Goal: Communication & Community: Answer question/provide support

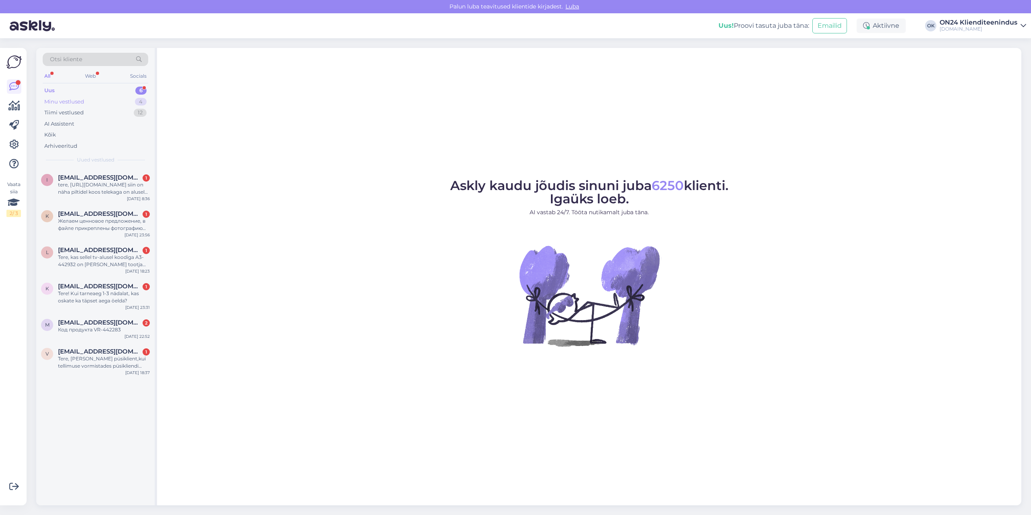
click at [84, 102] on div "Minu vestlused 4" at bounding box center [96, 101] width 106 height 11
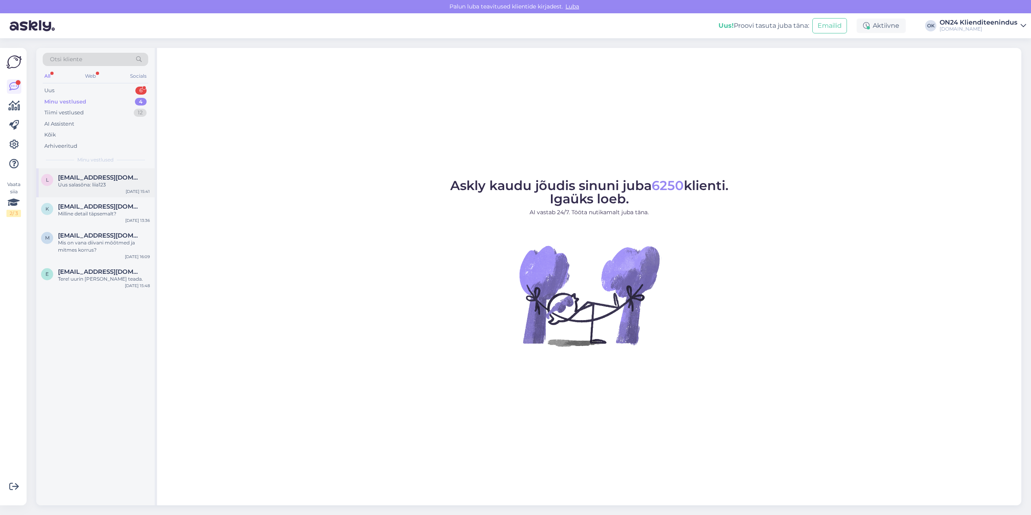
click at [104, 175] on span "[EMAIL_ADDRESS][DOMAIN_NAME]" at bounding box center [100, 177] width 84 height 7
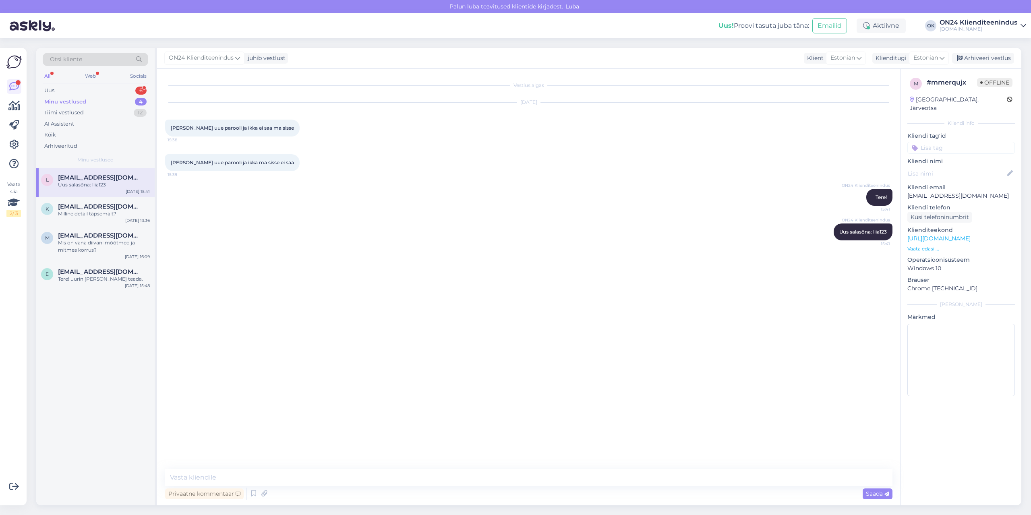
click at [977, 52] on div "ON24 Klienditeenindus juhib vestlust Klient Estonian Klienditugi Estonian Arhiv…" at bounding box center [589, 58] width 865 height 21
click at [979, 58] on div "Arhiveeri vestlus" at bounding box center [983, 58] width 62 height 11
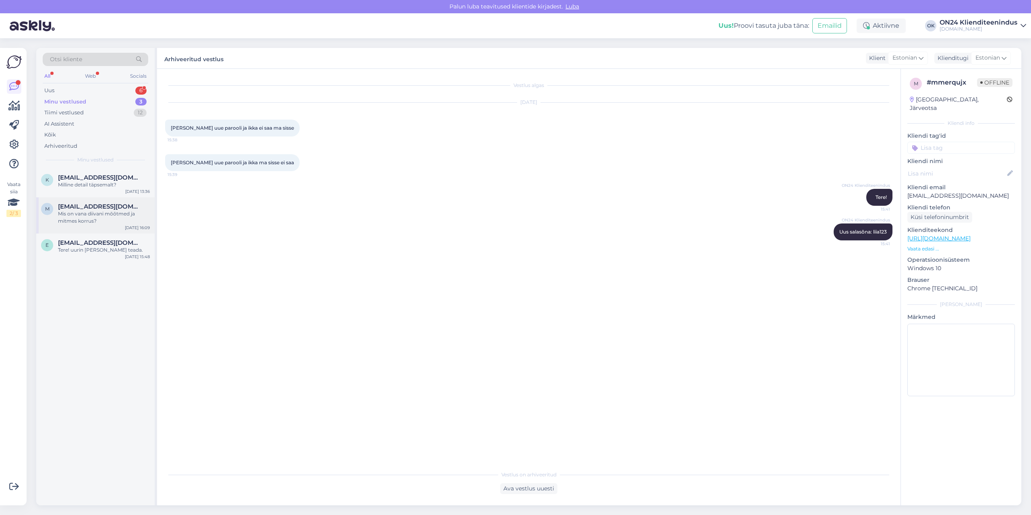
click at [68, 204] on span "[EMAIL_ADDRESS][DOMAIN_NAME]" at bounding box center [100, 206] width 84 height 7
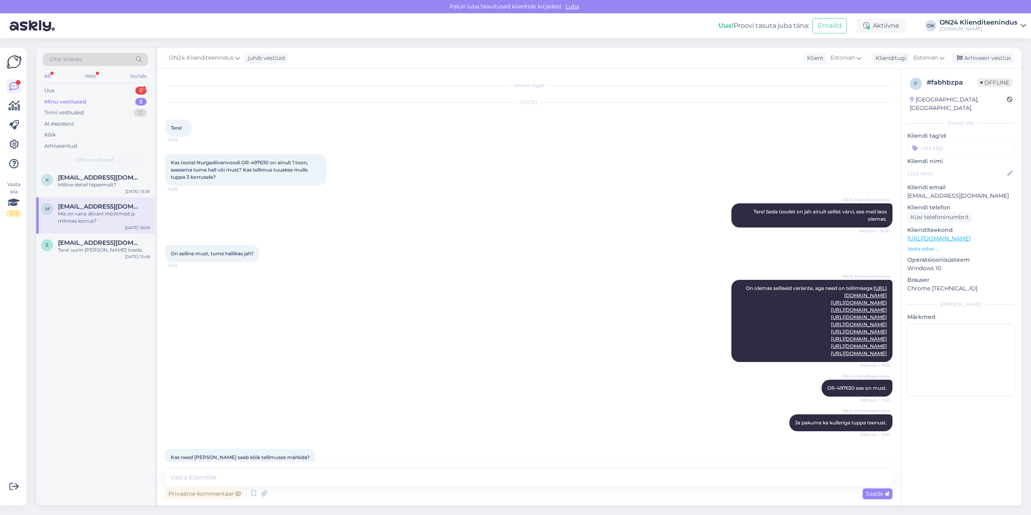
scroll to position [1370, 0]
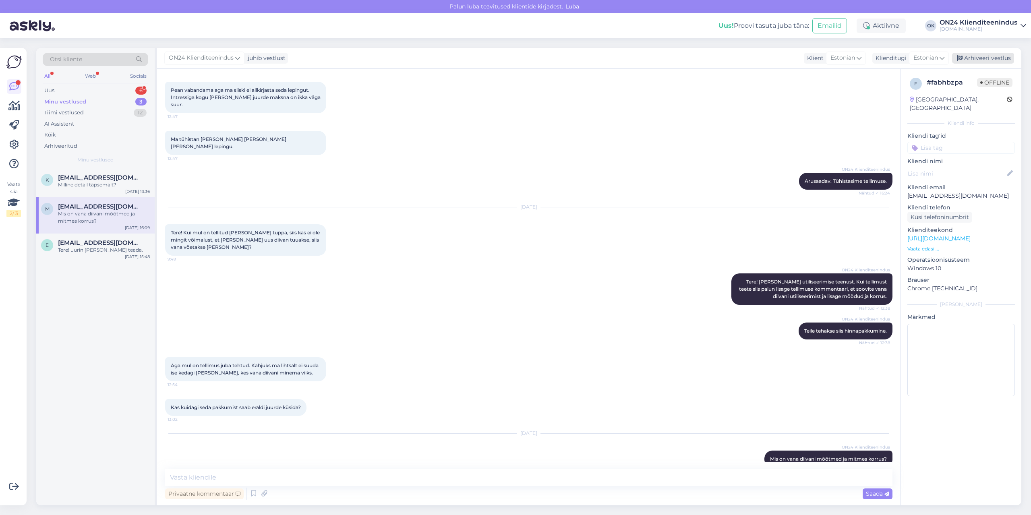
click at [963, 59] on icon at bounding box center [960, 59] width 6 height 6
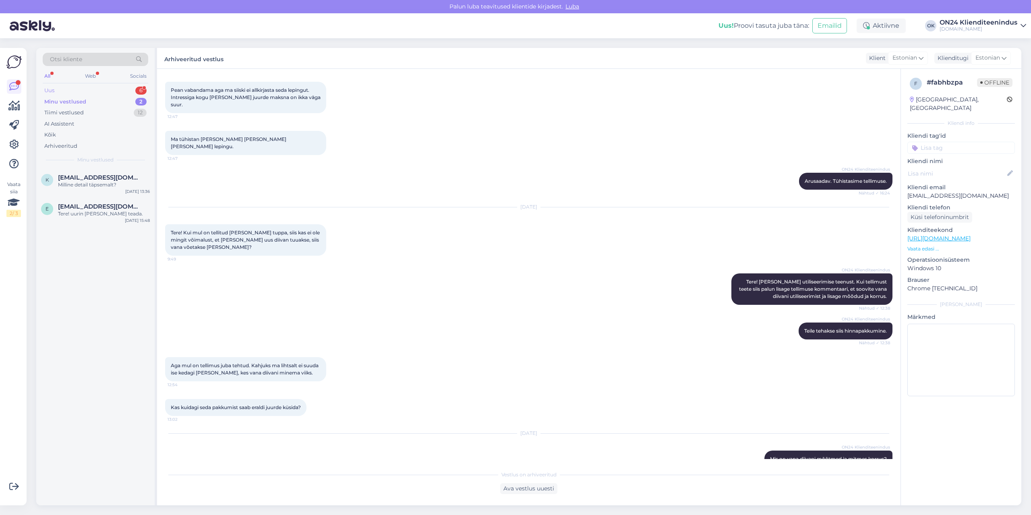
click at [106, 90] on div "Uus 6" at bounding box center [96, 90] width 106 height 11
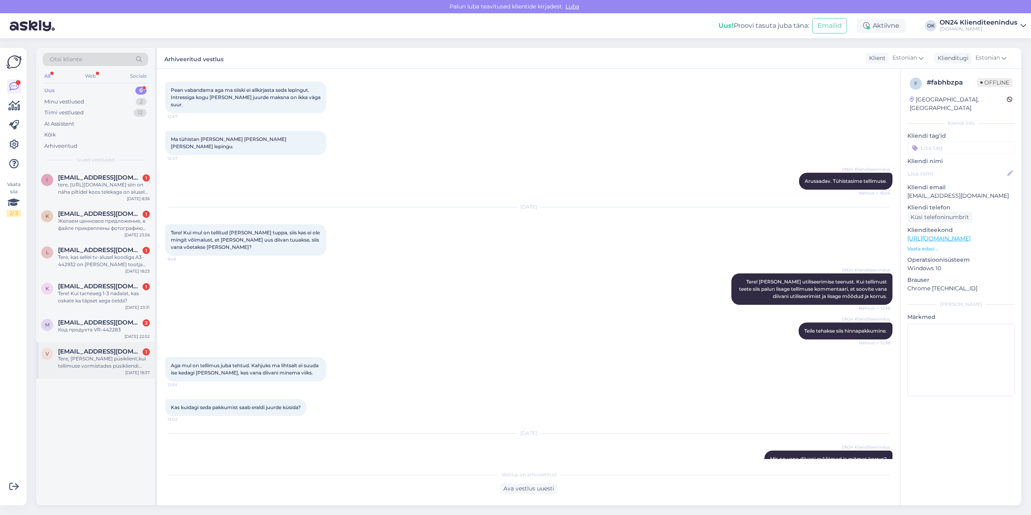
click at [98, 364] on div "Tere, [PERSON_NAME] püsiklient,kui tellimuse vormistades püsikliendi soodustust…" at bounding box center [104, 362] width 92 height 15
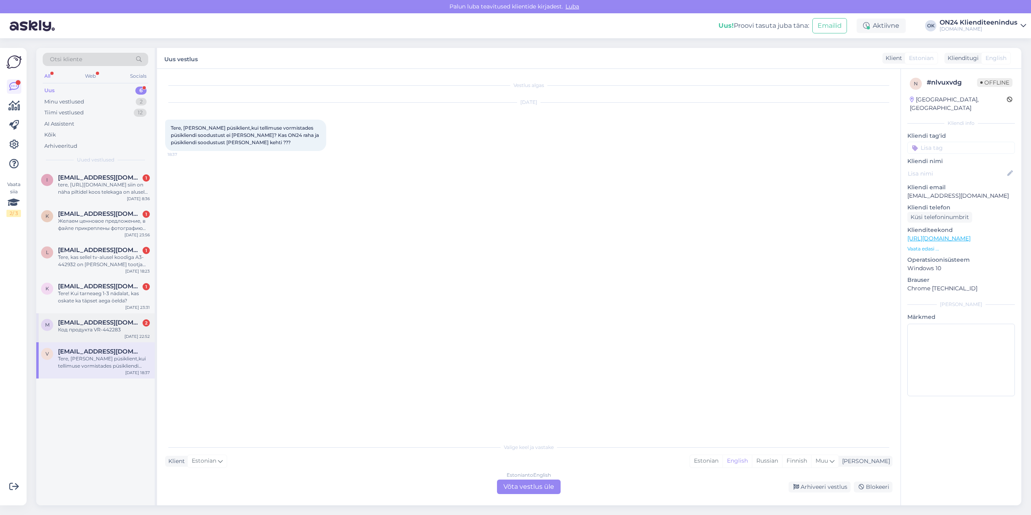
click at [94, 321] on span "[EMAIL_ADDRESS][DOMAIN_NAME]" at bounding box center [100, 322] width 84 height 7
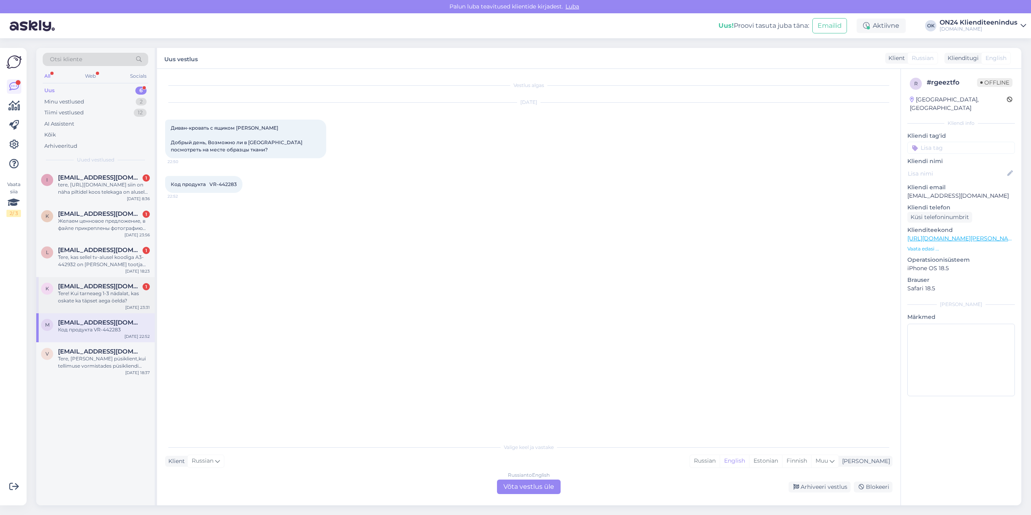
click at [87, 287] on span "[EMAIL_ADDRESS][DOMAIN_NAME]" at bounding box center [100, 286] width 84 height 7
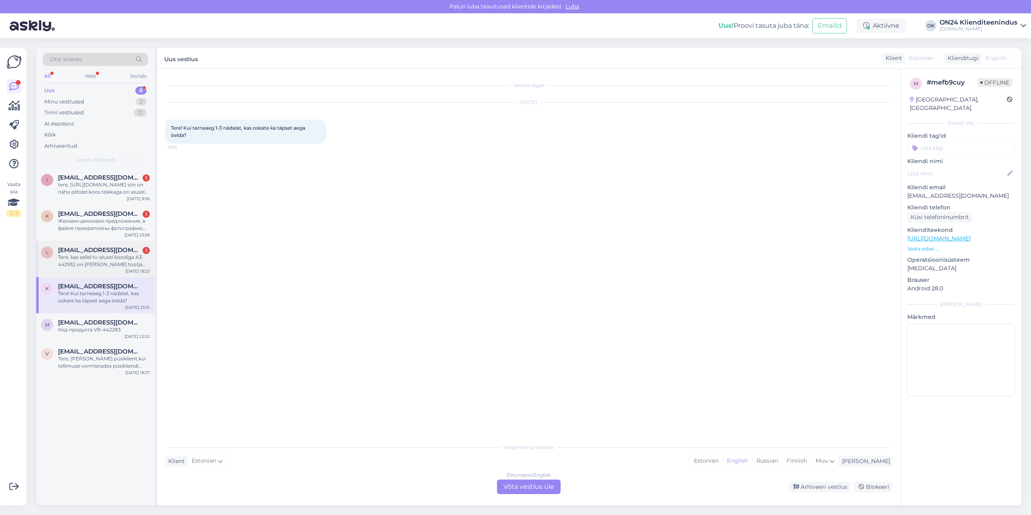
click at [87, 249] on span "[EMAIL_ADDRESS][DOMAIN_NAME]" at bounding box center [100, 250] width 84 height 7
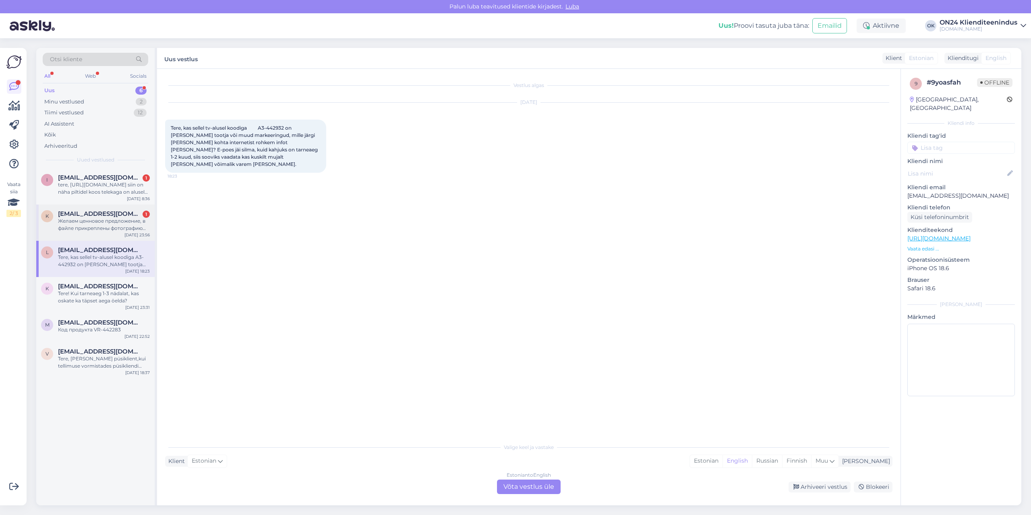
click at [92, 218] on div "Желаем ценновое предложение, в файле прикреплены фотографию товаров" at bounding box center [104, 225] width 92 height 15
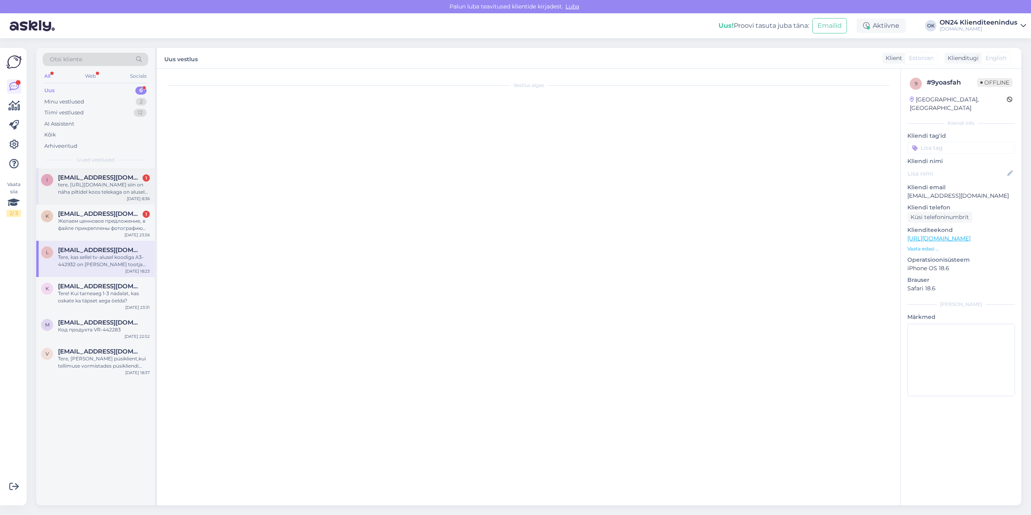
click at [93, 194] on div "tere, [URL][DOMAIN_NAME] siin on näha piltidel koos telekaga on alusel servad, …" at bounding box center [104, 188] width 92 height 15
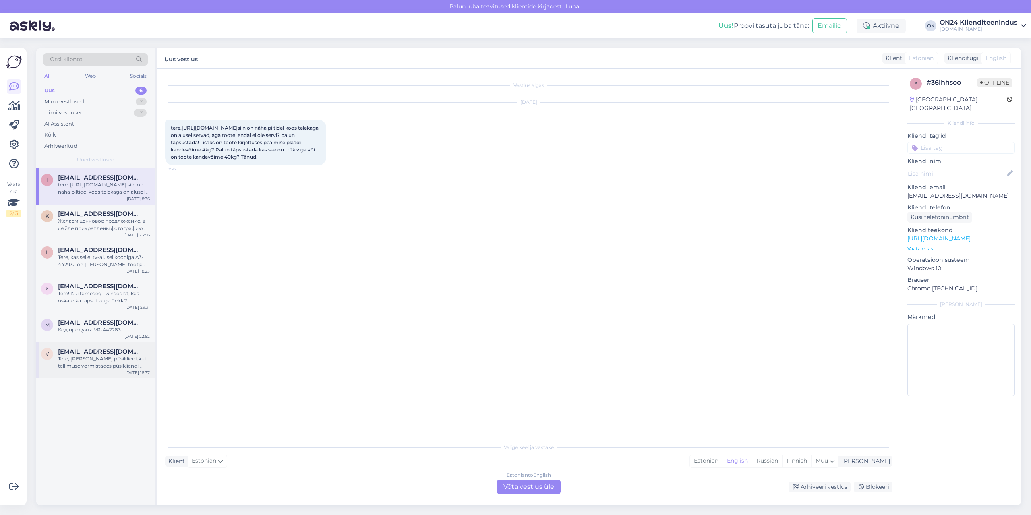
click at [98, 356] on div "Tere, [PERSON_NAME] püsiklient,kui tellimuse vormistades püsikliendi soodustust…" at bounding box center [104, 362] width 92 height 15
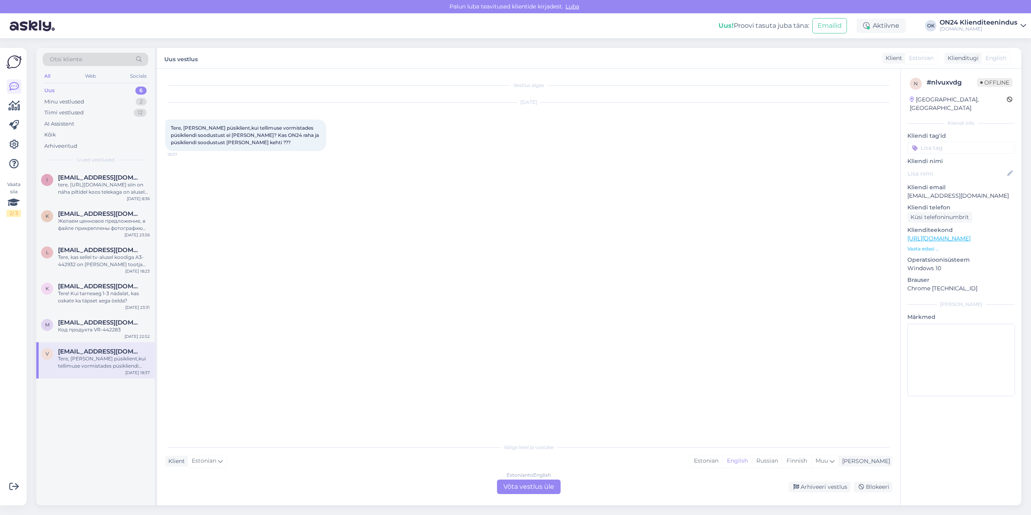
click at [921, 245] on p "Vaata edasi ..." at bounding box center [962, 248] width 108 height 7
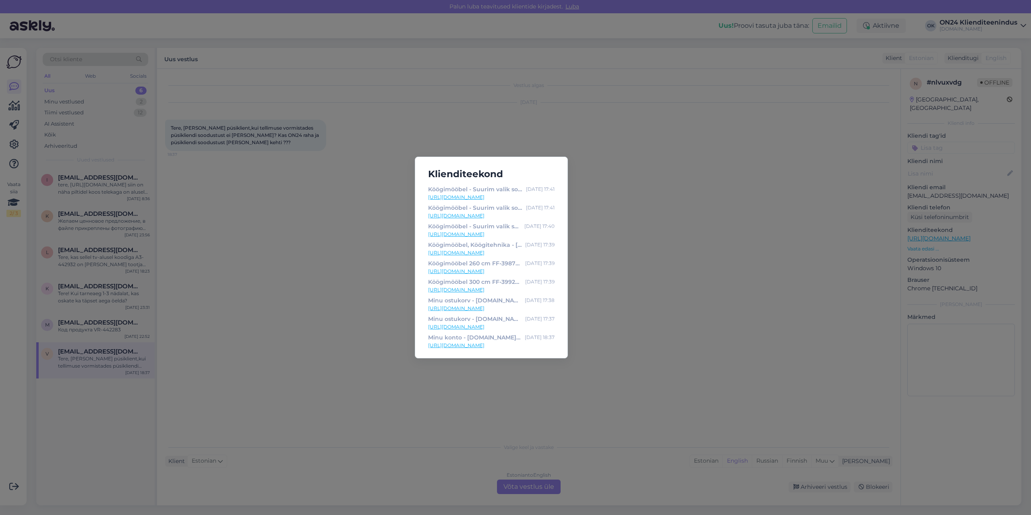
click at [657, 213] on div "Klienditeekond Köögimööbel - Suurim valik soodsalt - Lk.2 - [DOMAIN_NAME] Sisus…" at bounding box center [515, 257] width 1031 height 515
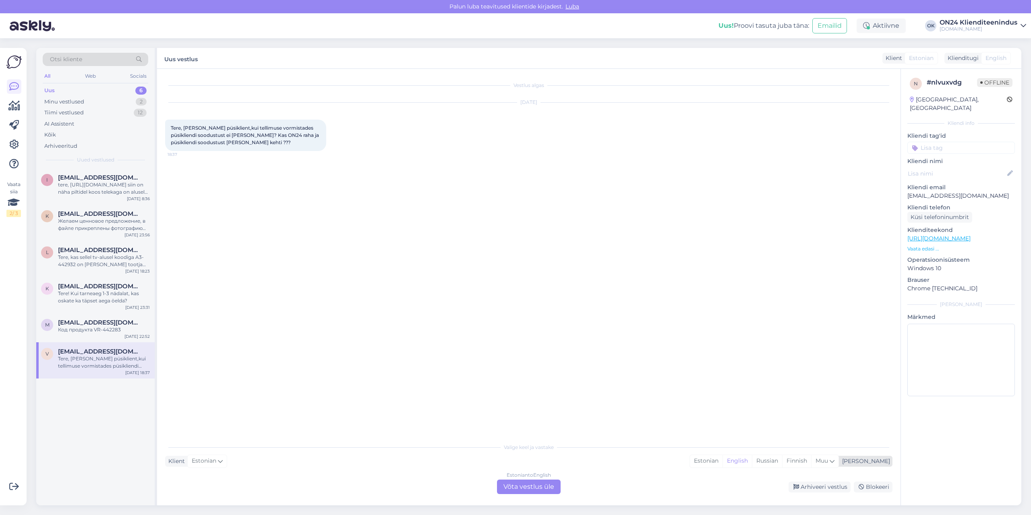
click at [744, 455] on div "Estonian English Russian Finnish Muu" at bounding box center [764, 461] width 149 height 13
click at [684, 398] on div "Vestlus algas [DATE] Tere, [PERSON_NAME] püsiklient,kui tellimuse vormistades p…" at bounding box center [532, 254] width 735 height 355
click at [723, 463] on div "Estonian" at bounding box center [706, 461] width 33 height 12
click at [550, 485] on div "Estonian to Estonian Võta vestlus üle" at bounding box center [529, 487] width 64 height 15
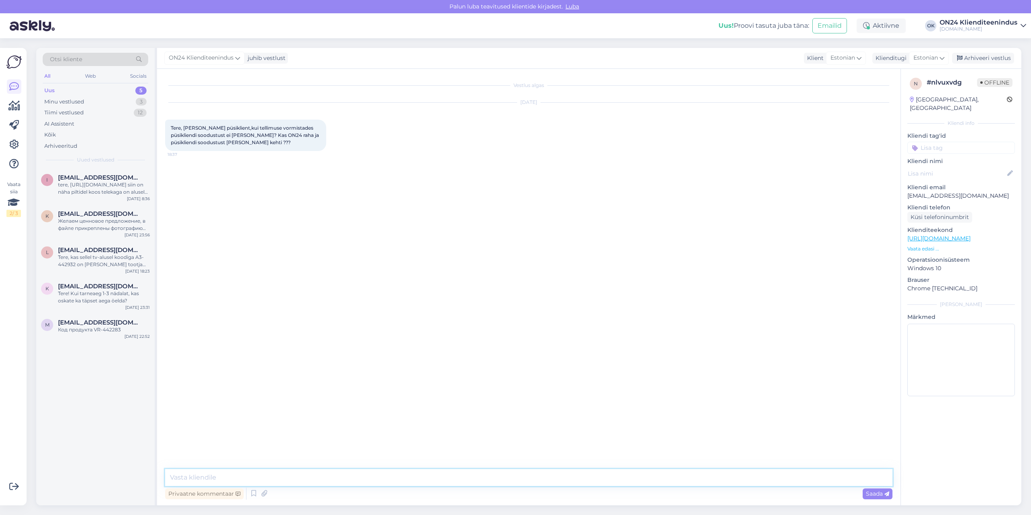
click at [278, 473] on textarea at bounding box center [529, 477] width 728 height 17
type textarea "Tere! Kehtib ikka. Mis on toote kood, vaatan üle?"
click at [93, 334] on div "m [EMAIL_ADDRESS][DOMAIN_NAME] Код продукта VR-442283 [DATE] 22:52" at bounding box center [95, 327] width 118 height 29
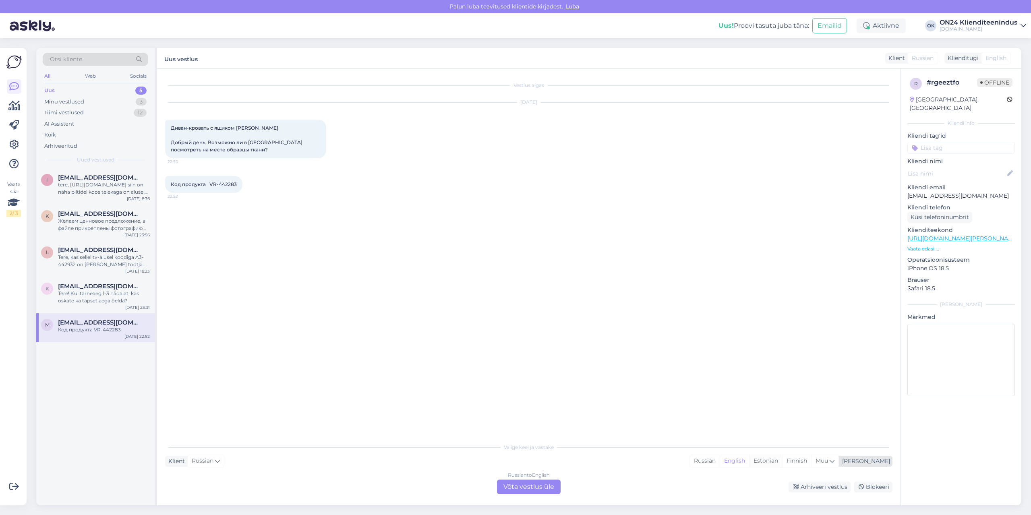
click at [782, 459] on div "Estonian" at bounding box center [765, 461] width 33 height 12
click at [540, 481] on div "Russian to Estonian Võta vestlus üle" at bounding box center [529, 487] width 64 height 15
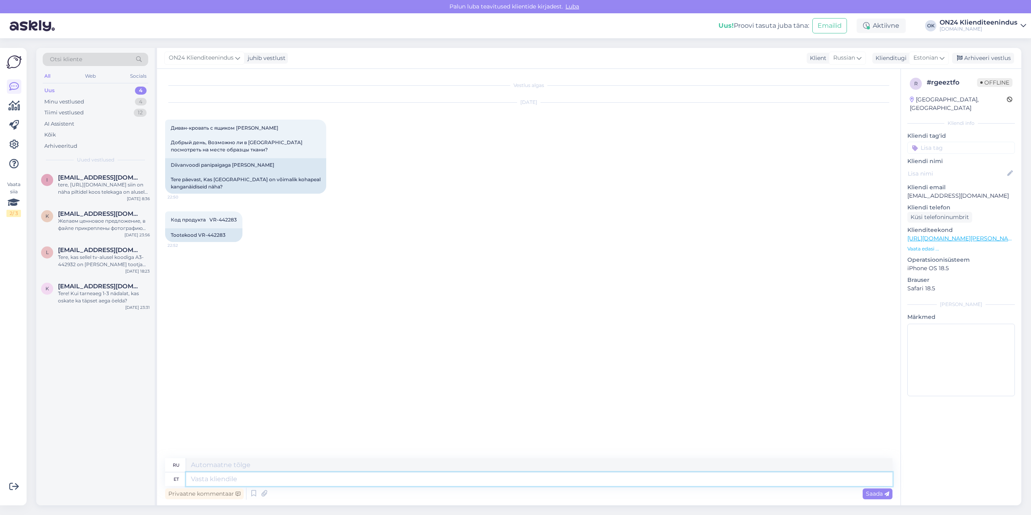
click at [234, 479] on textarea at bounding box center [539, 480] width 707 height 14
type textarea "Tere!"
type textarea "Привет!"
type textarea "Tere! Paraku m"
type textarea "Здравствуйте! К сожалению."
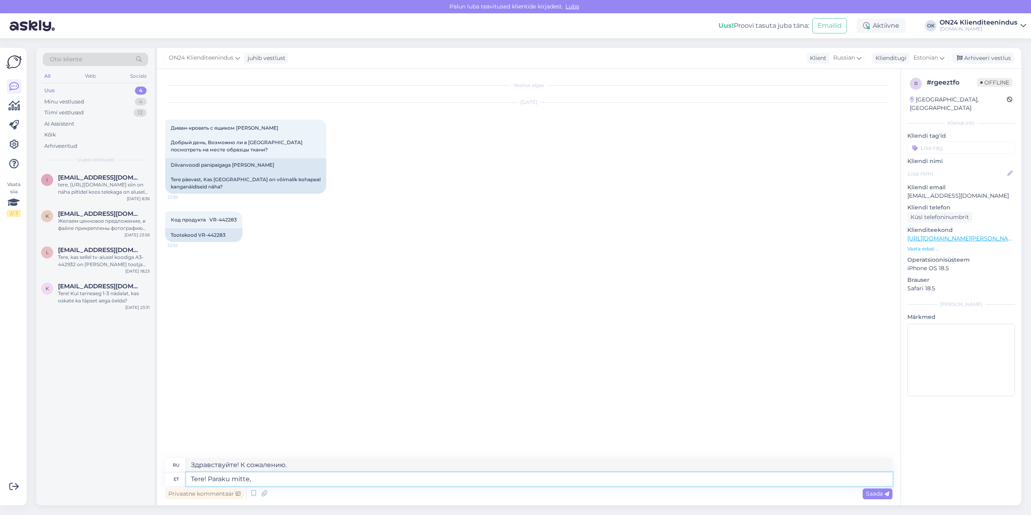
type textarea "Tere! Paraku mitte,"
type textarea "Здравствуйте! К сожалению, нет."
type textarea "Tere! Paraku mitte, kanganäidised o"
type textarea "Здравствуйте! К сожалению, нет, образцы тканей"
type textarea "Tere! Paraku mitte, kanganäidised on"
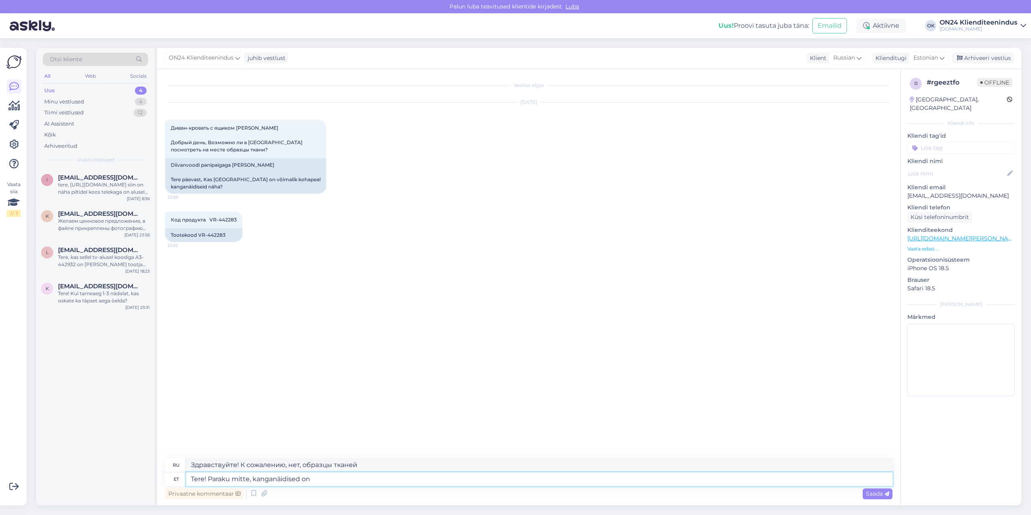
type textarea "Здравствуйте! К сожалению, нет, образцы тканей..."
type textarea "Tere! Paraku mitte, kanganäidised on [GEOGRAPHIC_DATA]."
type textarea "Здравствуйте! К сожалению, нет, образцы тканей находятся в [GEOGRAPHIC_DATA]."
type textarea "Tere! Paraku mitte, kanganäidised on [GEOGRAPHIC_DATA]. Saame s"
type textarea "Здравствуйте! К сожалению, нет. Образцы тканей находятся в [GEOGRAPHIC_DATA]. М…"
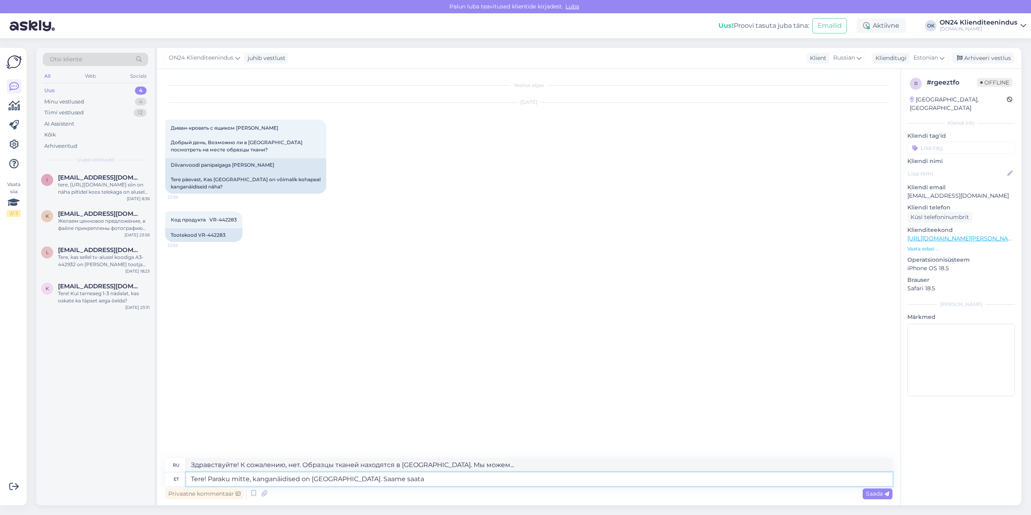
type textarea "Tere! Paraku mitte, kanganäidised on [GEOGRAPHIC_DATA]. Saame saata"
type textarea "Здравствуйте! К сожалению, нет. Образцы тканей находятся в [GEOGRAPHIC_DATA]. М…"
type textarea "Tere! Paraku mitte, kanganäidised on [GEOGRAPHIC_DATA]. Saame saata kodusele a"
type textarea "Здравствуйте! К сожалению, нет. Образцы тканей находятся в [GEOGRAPHIC_DATA]. М…"
type textarea "Tere! Paraku mitte, kanganäidised on [GEOGRAPHIC_DATA]. Saame saata kodusele aa…"
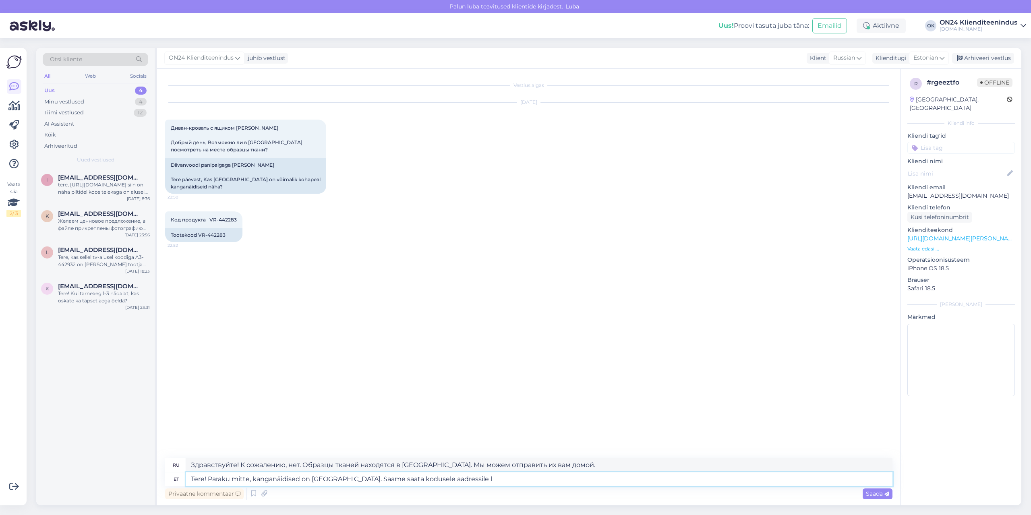
type textarea "Здравствуйте! К сожалению, нет. Образцы тканей находятся в [GEOGRAPHIC_DATA]. М…"
type textarea "Tere! Paraku mitte, kanganäidised on [GEOGRAPHIC_DATA]. Saame saata kodusele aa…"
type textarea "Здравствуйте! К сожалению, нет. Образцы тканей находятся в [GEOGRAPHIC_DATA]. М…"
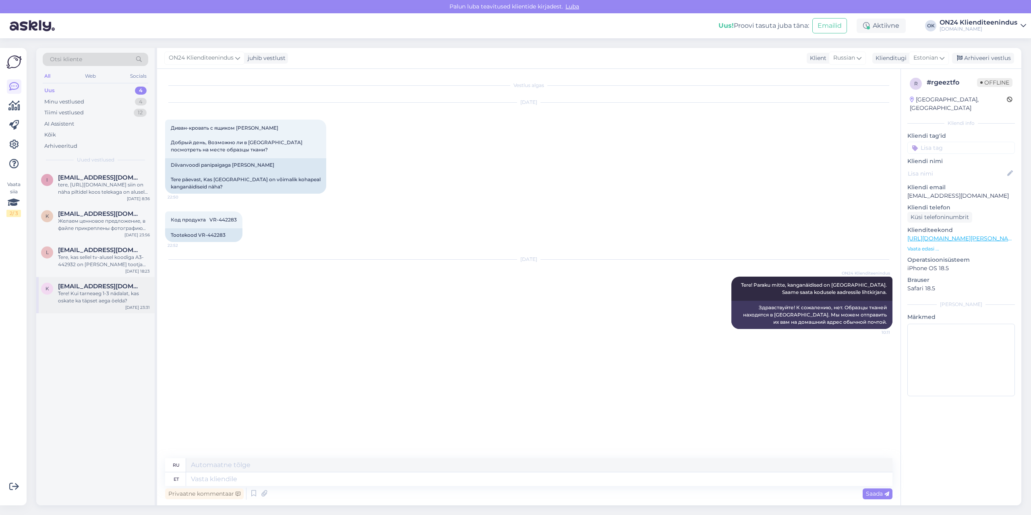
click at [106, 296] on div "Tere! Kui tarneaeg 1-3 nädalat, kas oskate ka täpset aega öelda?" at bounding box center [104, 297] width 92 height 15
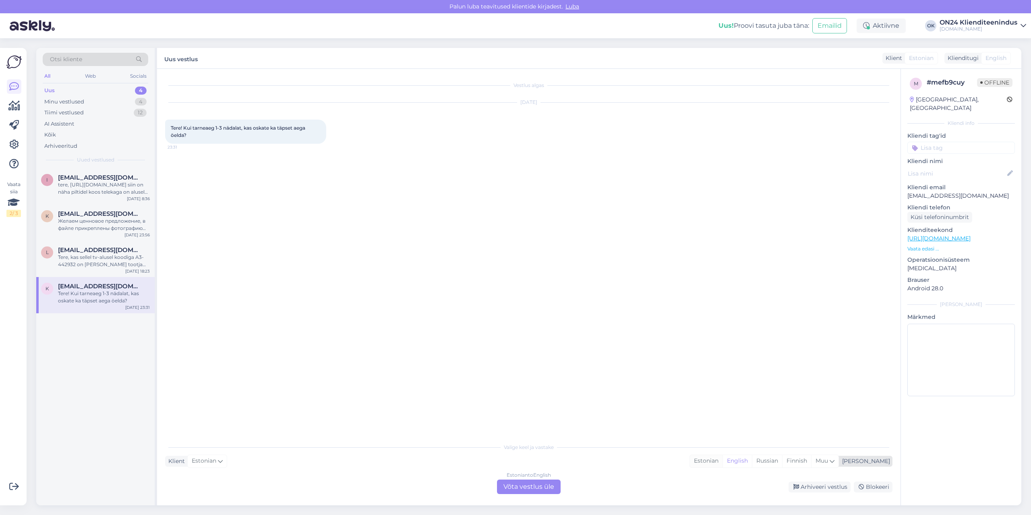
click at [723, 463] on div "Estonian" at bounding box center [706, 461] width 33 height 12
click at [540, 483] on div "Estonian to Estonian Võta vestlus üle" at bounding box center [529, 487] width 64 height 15
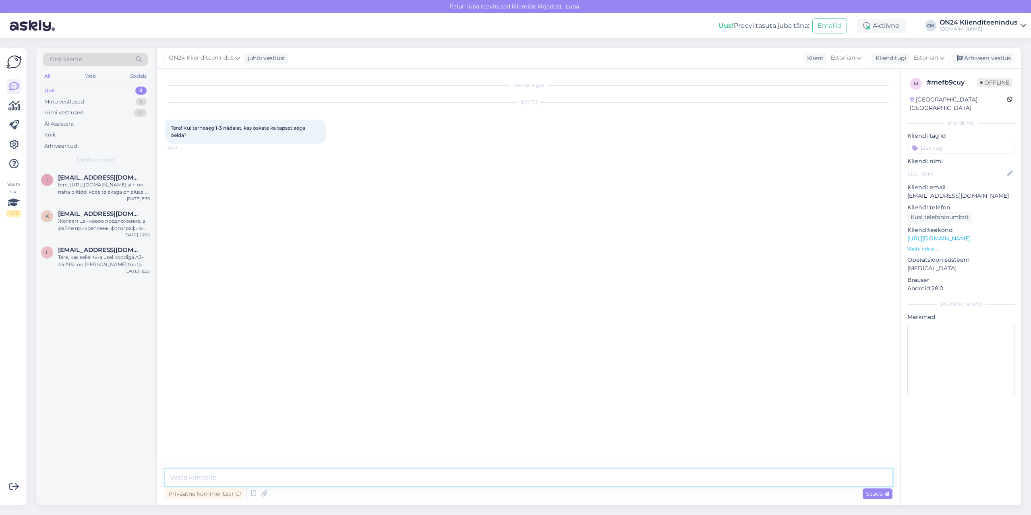
click at [322, 471] on textarea at bounding box center [529, 477] width 728 height 17
type textarea "Tere! Mis on toote kood?"
click at [73, 260] on div "Tere, kas sellel tv-alusel koodiga A3-442932 on [PERSON_NAME] tootja või muud m…" at bounding box center [104, 261] width 92 height 15
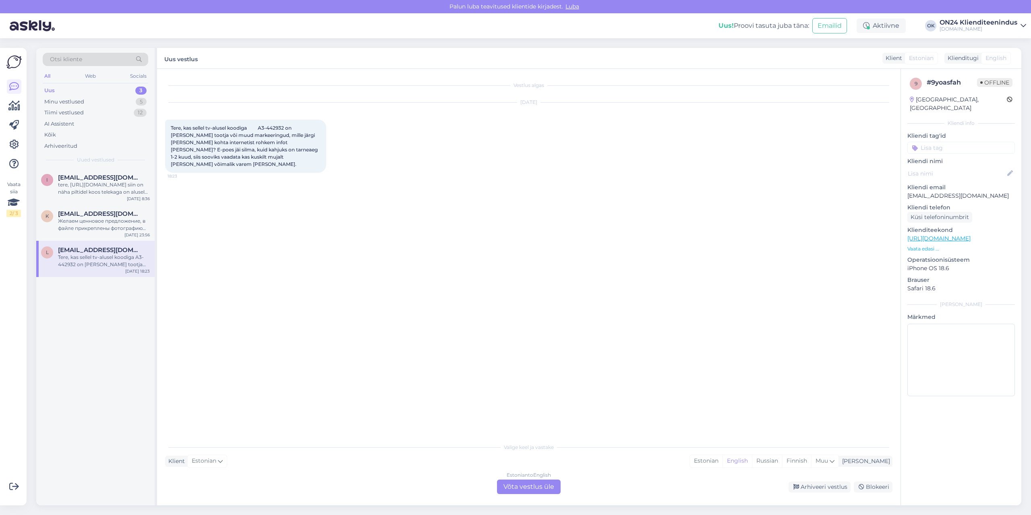
click at [273, 130] on span "Tere, kas sellel tv-alusel koodiga A3-442932 on [PERSON_NAME] tootja või muud m…" at bounding box center [245, 146] width 148 height 42
copy span "442932"
click at [723, 462] on div "Estonian" at bounding box center [706, 461] width 33 height 12
click at [530, 487] on div "Estonian to Estonian Võta vestlus üle" at bounding box center [529, 487] width 64 height 15
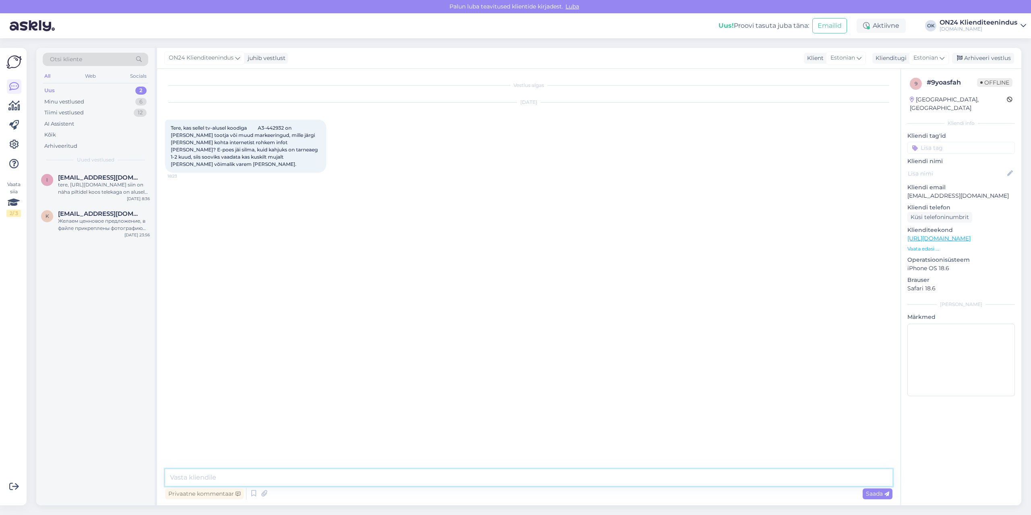
click at [214, 481] on textarea at bounding box center [529, 477] width 728 height 17
click at [490, 478] on textarea "Tere! Paraku kolmandate isikute andmeid ei tohi me väljastada. Kui Teil on küsi…" at bounding box center [529, 477] width 728 height 17
type textarea "Tere! Paraku kolmandate isikute andmeid ei tohi me väljastada. Kui Teil on küsi…"
click at [874, 493] on span "Saada" at bounding box center [877, 493] width 23 height 7
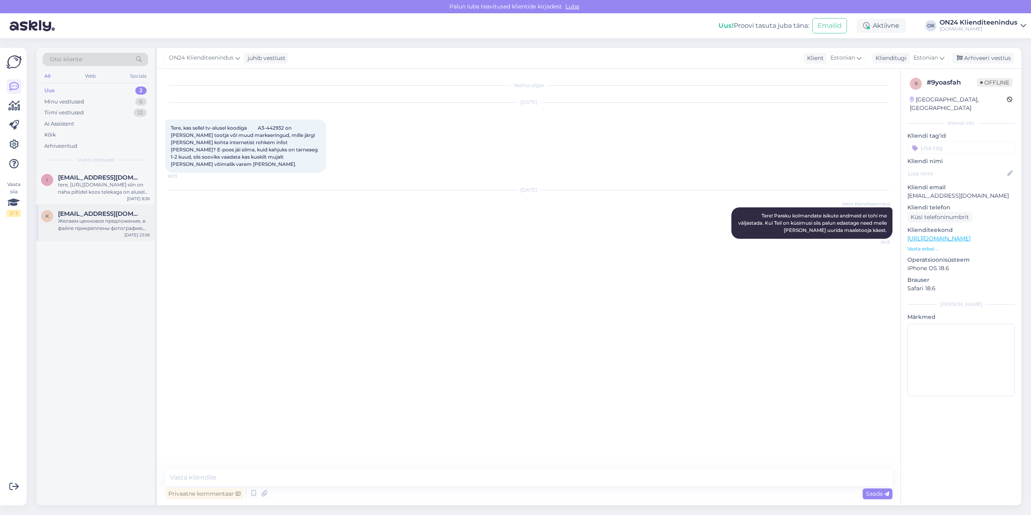
click at [106, 226] on div "Желаем ценновое предложение, в файле прикреплены фотографию товаров" at bounding box center [104, 225] width 92 height 15
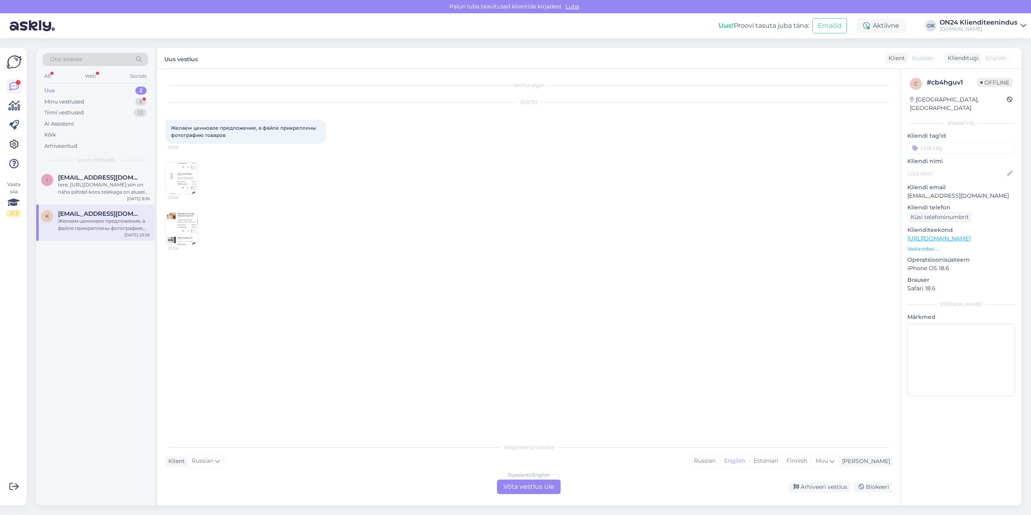
click at [99, 212] on span "[EMAIL_ADDRESS][DOMAIN_NAME]" at bounding box center [100, 213] width 84 height 7
click at [195, 174] on img at bounding box center [182, 178] width 32 height 32
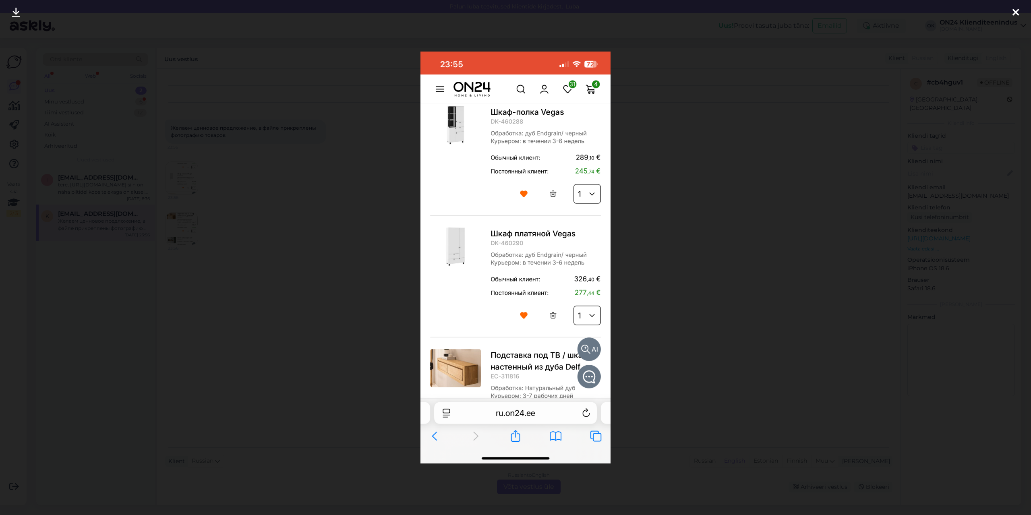
click at [314, 193] on div at bounding box center [515, 257] width 1031 height 515
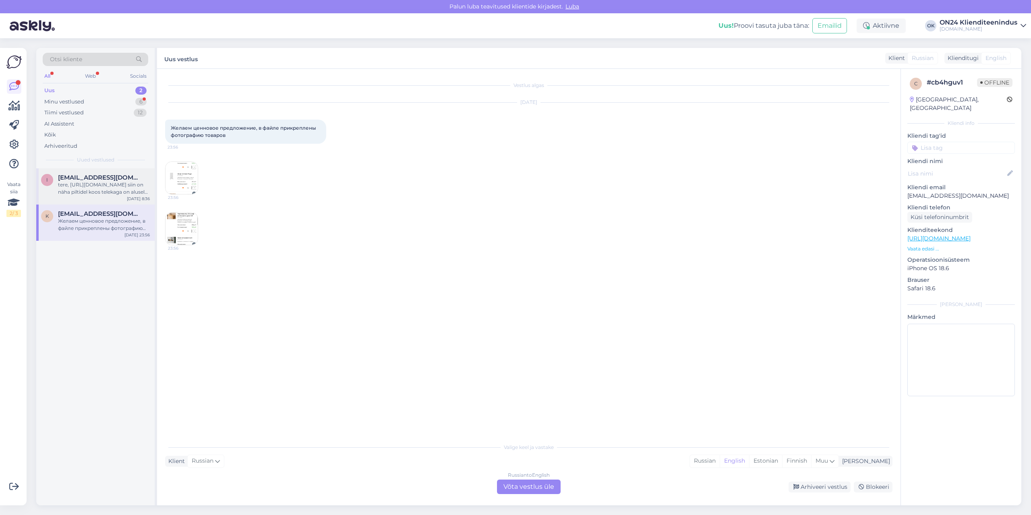
click at [98, 172] on div "i [EMAIL_ADDRESS][DOMAIN_NAME] tere, [URL][DOMAIN_NAME] siin on näha piltidel k…" at bounding box center [95, 186] width 118 height 36
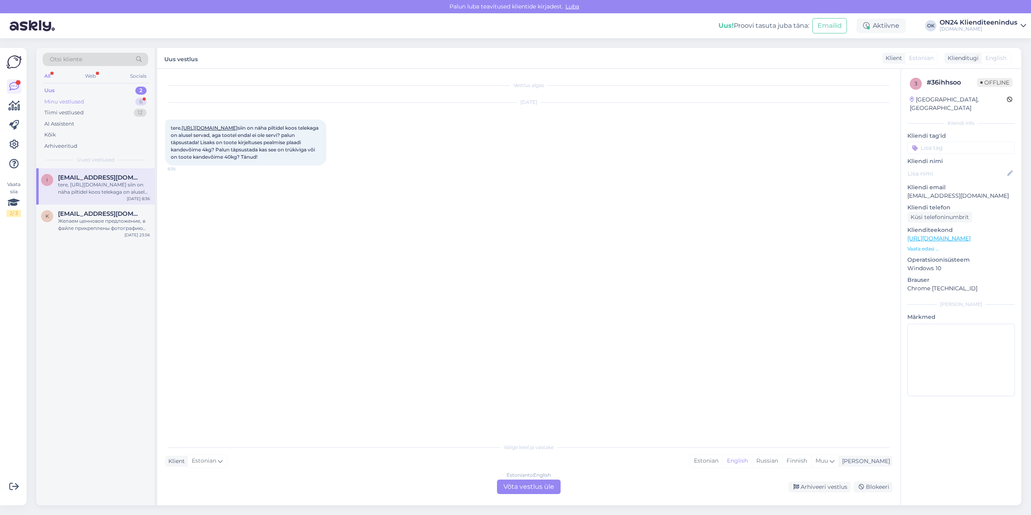
click at [75, 100] on div "Minu vestlused" at bounding box center [64, 102] width 40 height 8
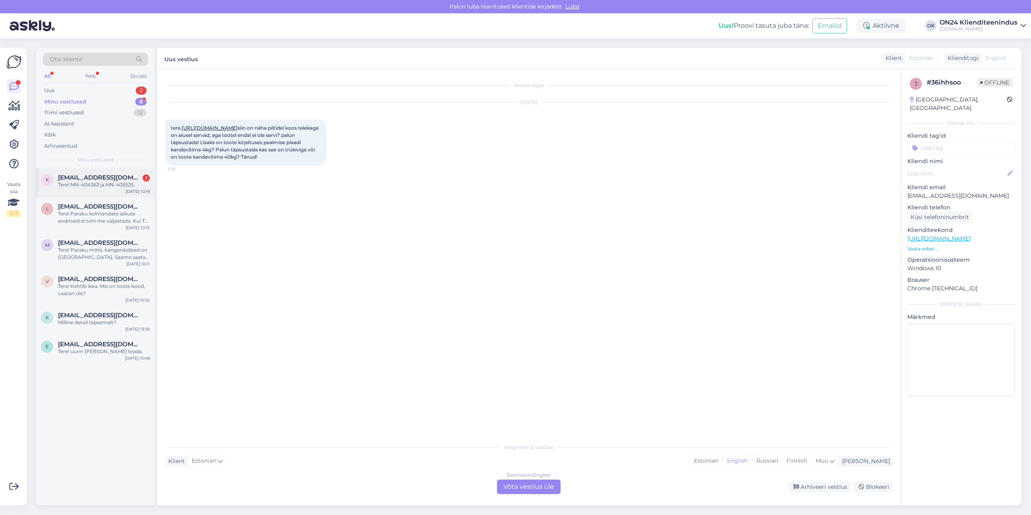
click at [78, 182] on div "Tere! MN-404563 ja MN-405525." at bounding box center [104, 184] width 92 height 7
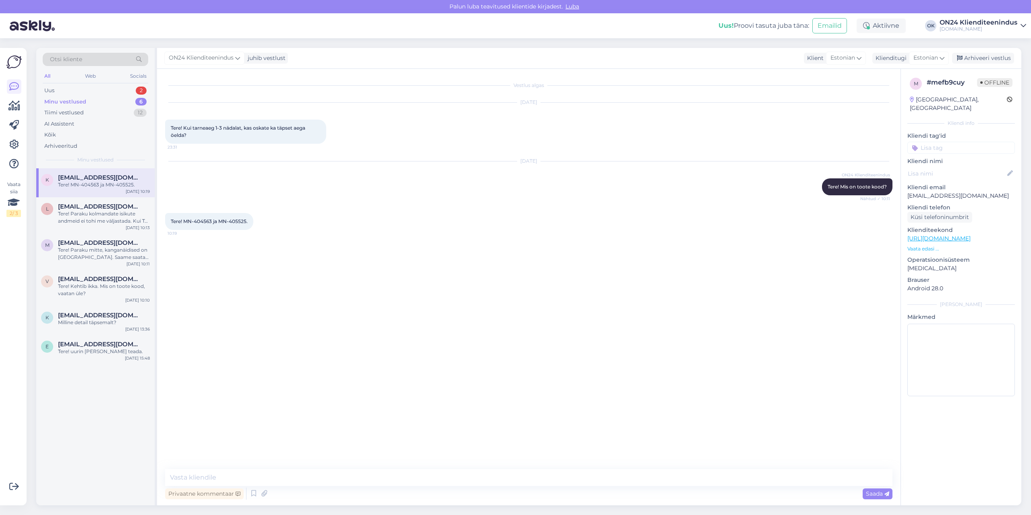
click at [206, 222] on span "Tere! MN-404563 ja MN-405525." at bounding box center [209, 221] width 77 height 6
copy span "404563"
click at [240, 218] on div "Tere! MN-404563 ja MN-405525. 10:19" at bounding box center [209, 221] width 88 height 17
click at [239, 219] on span "Tere! MN-404563 ja MN-405525." at bounding box center [209, 221] width 77 height 6
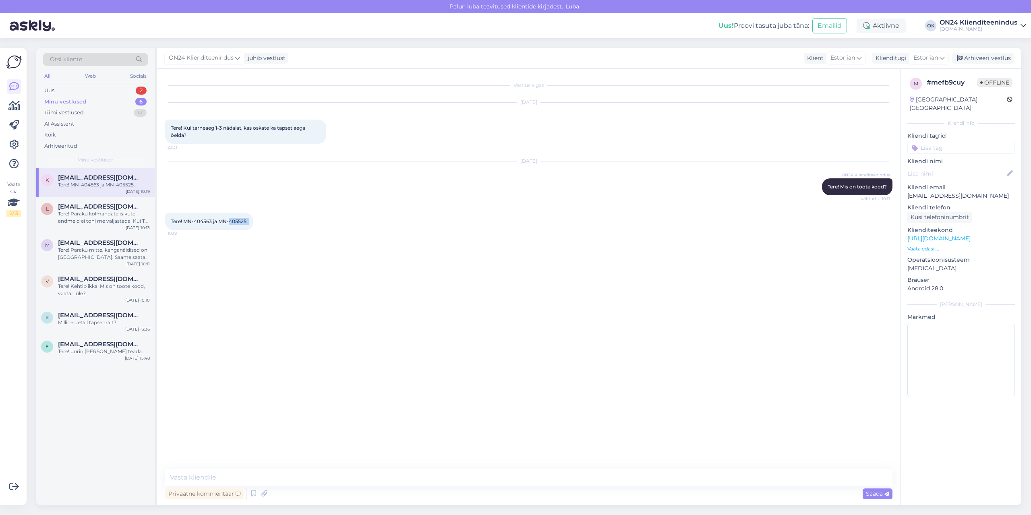
click at [239, 219] on span "Tere! MN-404563 ja MN-405525." at bounding box center [209, 221] width 77 height 6
copy div "405525. 10:19"
click at [290, 473] on textarea at bounding box center [529, 477] width 728 height 17
type textarea "Mõlemad peaksid saabuma meie lattu 36.nädalal."
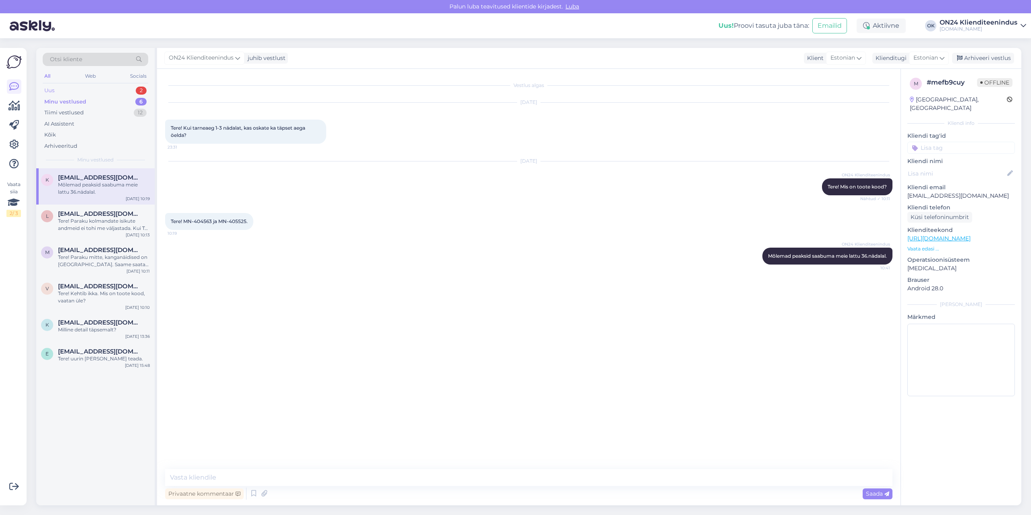
click at [82, 89] on div "Uus 2" at bounding box center [96, 90] width 106 height 11
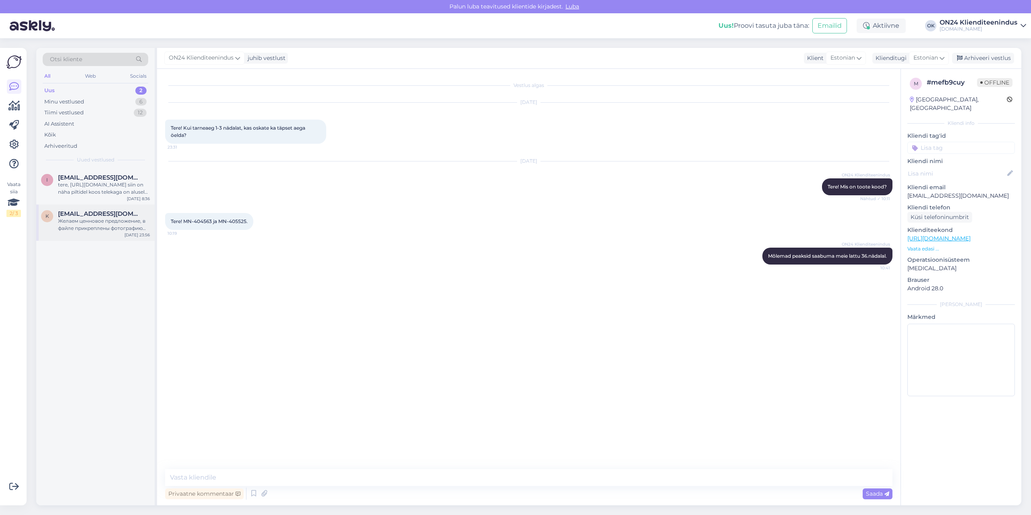
click at [120, 216] on span "[EMAIL_ADDRESS][DOMAIN_NAME]" at bounding box center [100, 213] width 84 height 7
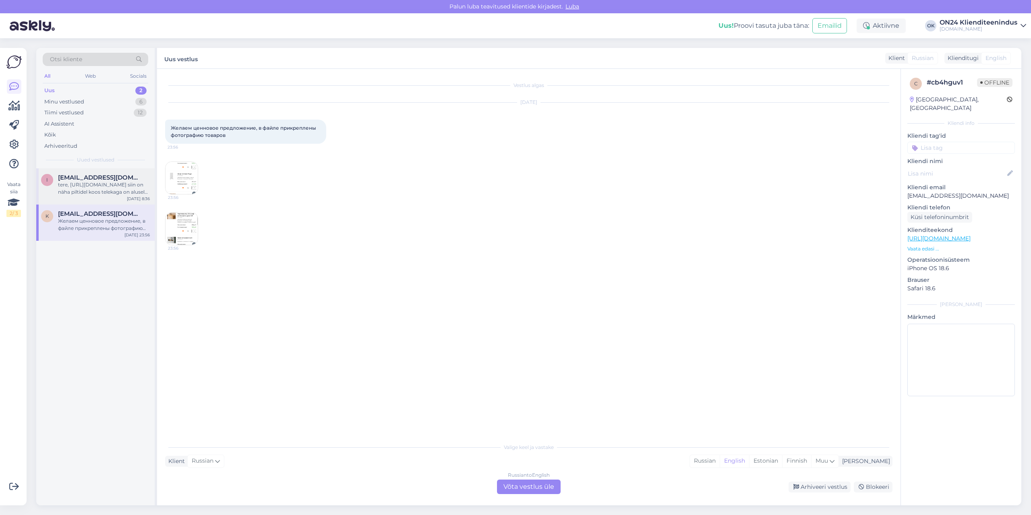
click at [113, 185] on div "tere, [URL][DOMAIN_NAME] siin on näha piltidel koos telekaga on alusel servad, …" at bounding box center [104, 188] width 92 height 15
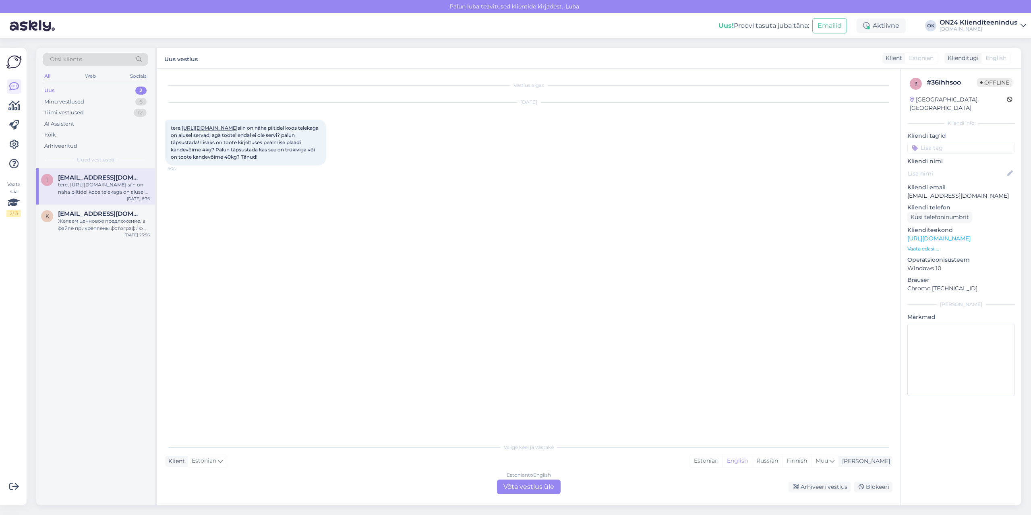
click at [229, 128] on link "[URL][DOMAIN_NAME]" at bounding box center [210, 128] width 56 height 6
click at [723, 459] on div "Estonian" at bounding box center [706, 461] width 33 height 12
click at [524, 482] on div "Estonian to Estonian Võta vestlus üle" at bounding box center [529, 487] width 64 height 15
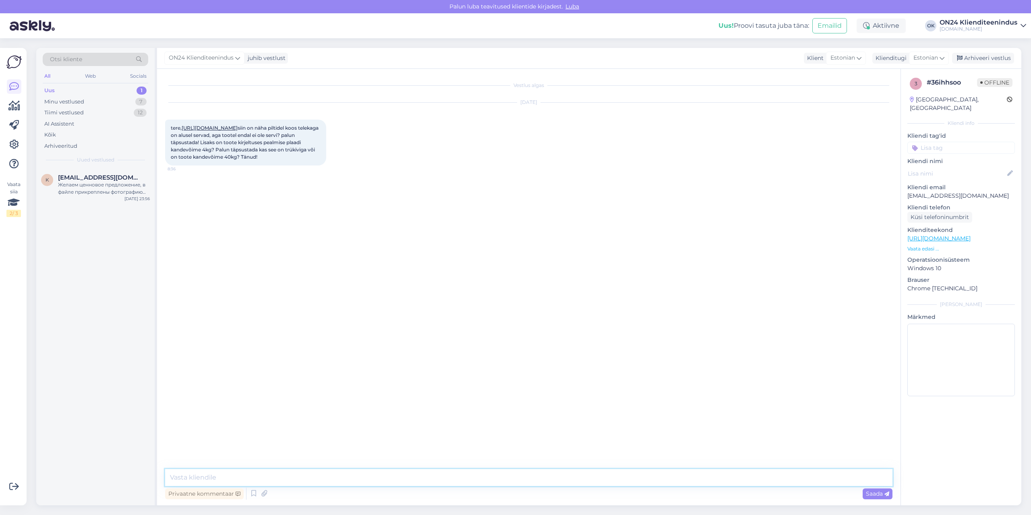
click at [468, 483] on textarea at bounding box center [529, 477] width 728 height 17
type textarea "Tere! Täpsustan üle [PERSON_NAME] [PERSON_NAME] tuleb vastus."
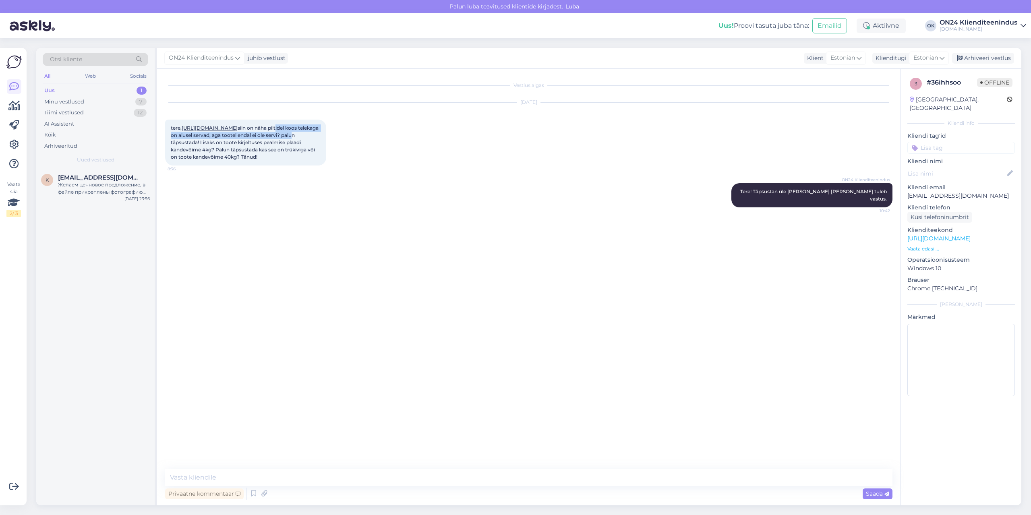
drag, startPoint x: 202, startPoint y: 150, endPoint x: 231, endPoint y: 157, distance: 29.4
click at [231, 157] on span "tere, [URL][DOMAIN_NAME] siin on näha piltidel koos telekaga on alusel servad, …" at bounding box center [245, 142] width 149 height 35
copy span "piltidel koos telekaga on alusel servad, aga tootel endal ei ole servi?"
click at [282, 156] on span "tere, [URL][DOMAIN_NAME] siin on näha piltidel koos telekaga on alusel servad, …" at bounding box center [245, 142] width 149 height 35
drag, startPoint x: 276, startPoint y: 156, endPoint x: 283, endPoint y: 167, distance: 13.3
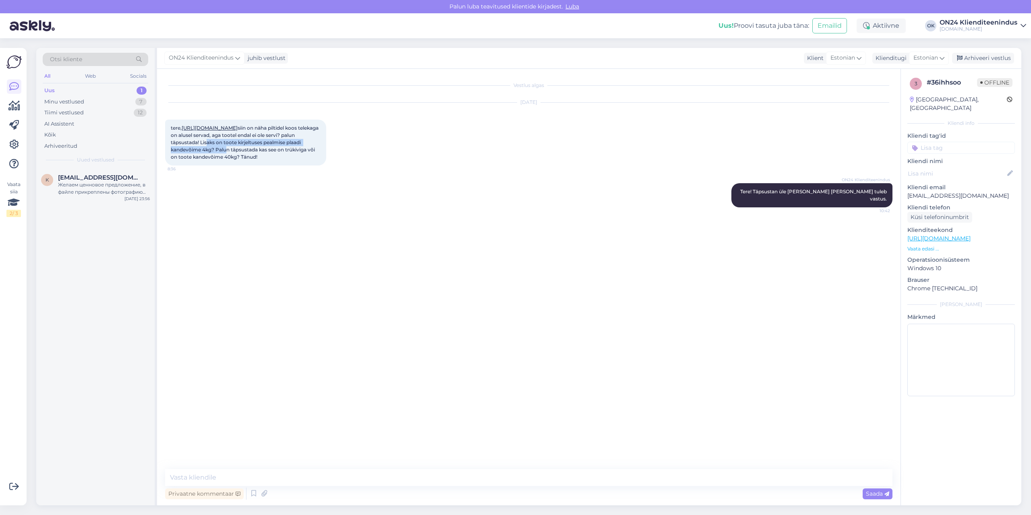
click at [283, 160] on span "tere, [URL][DOMAIN_NAME] siin on näha piltidel koos telekaga on alusel servad, …" at bounding box center [245, 142] width 149 height 35
copy span "Lisaks on toote kirjeltuses pealmise plaadi kandevõime 4kg?"
click at [973, 192] on p "[EMAIL_ADDRESS][DOMAIN_NAME]" at bounding box center [962, 196] width 108 height 8
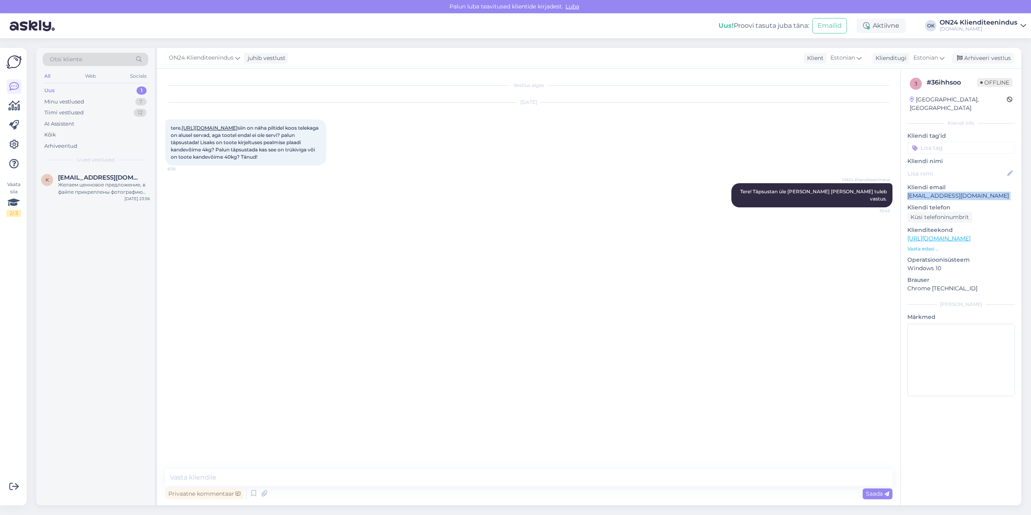
copy p "[EMAIL_ADDRESS][DOMAIN_NAME]"
click at [90, 189] on div "Желаем ценновое предложение, в файле прикреплены фотографию товаров" at bounding box center [104, 188] width 92 height 15
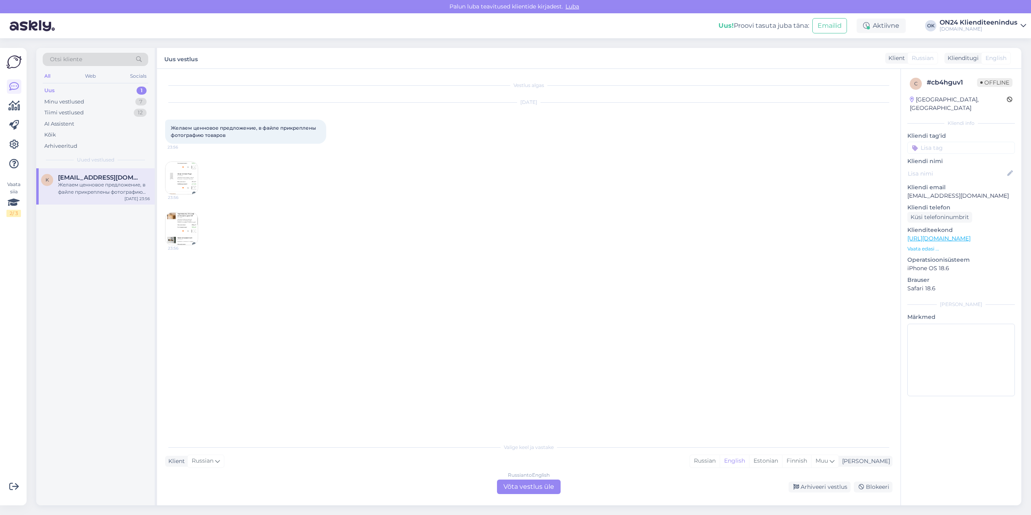
click at [188, 187] on img at bounding box center [182, 178] width 32 height 32
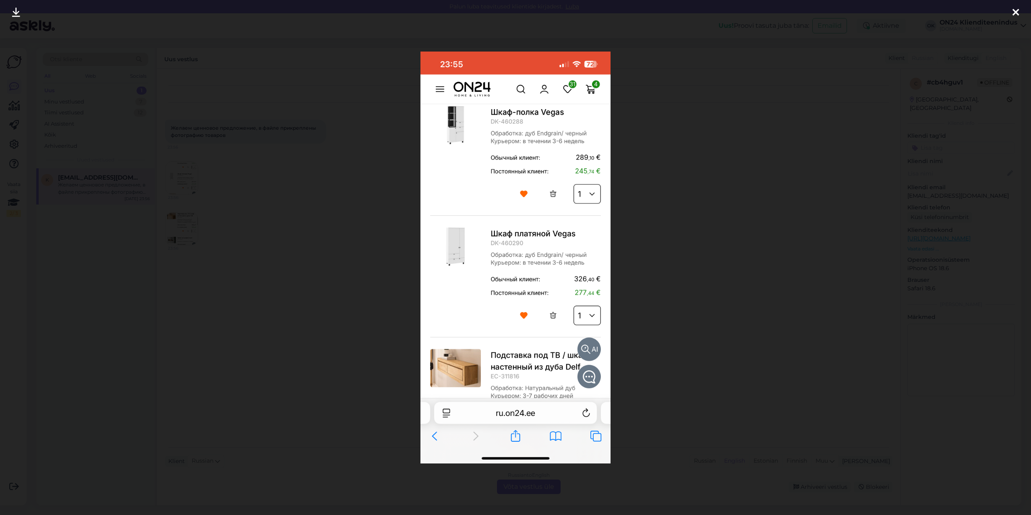
click at [288, 244] on div at bounding box center [515, 257] width 1031 height 515
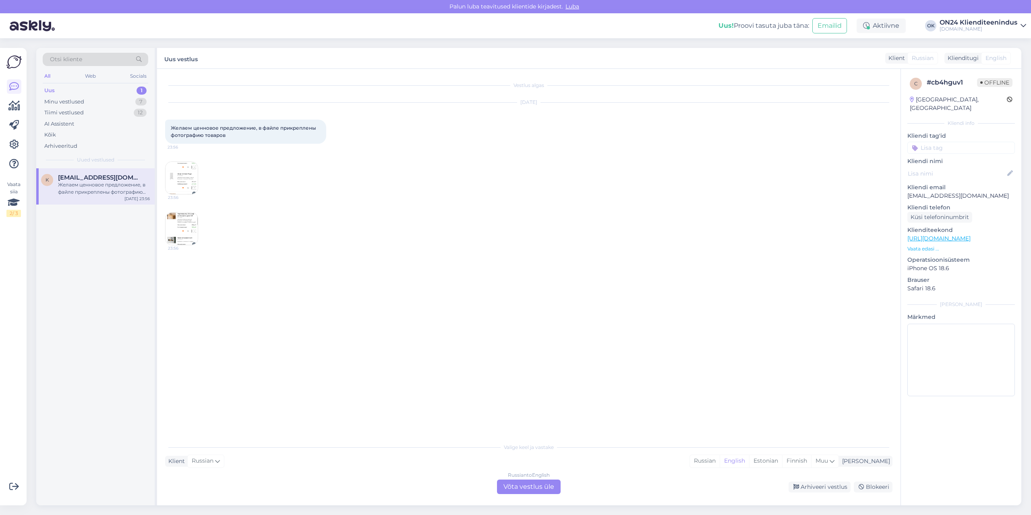
click at [188, 222] on img at bounding box center [182, 229] width 32 height 32
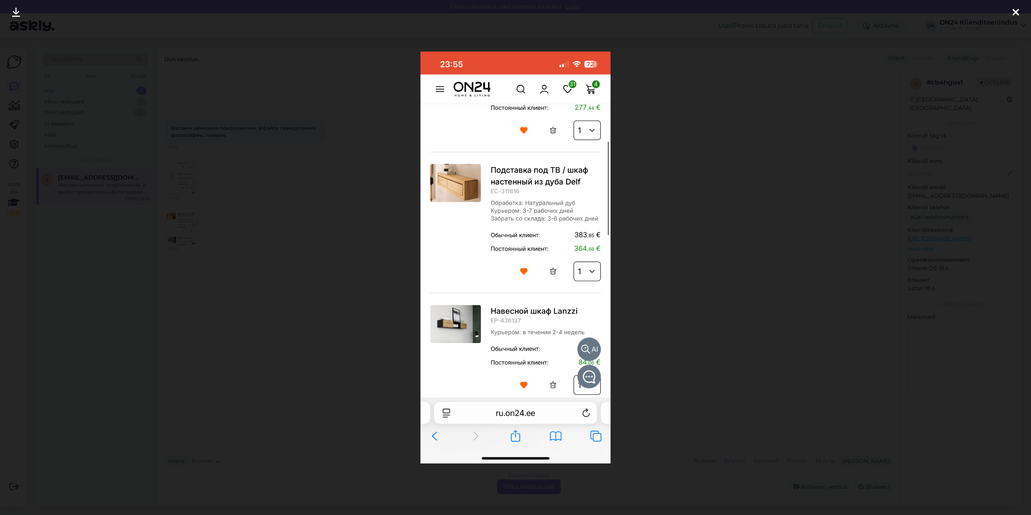
click at [288, 249] on div at bounding box center [515, 257] width 1031 height 515
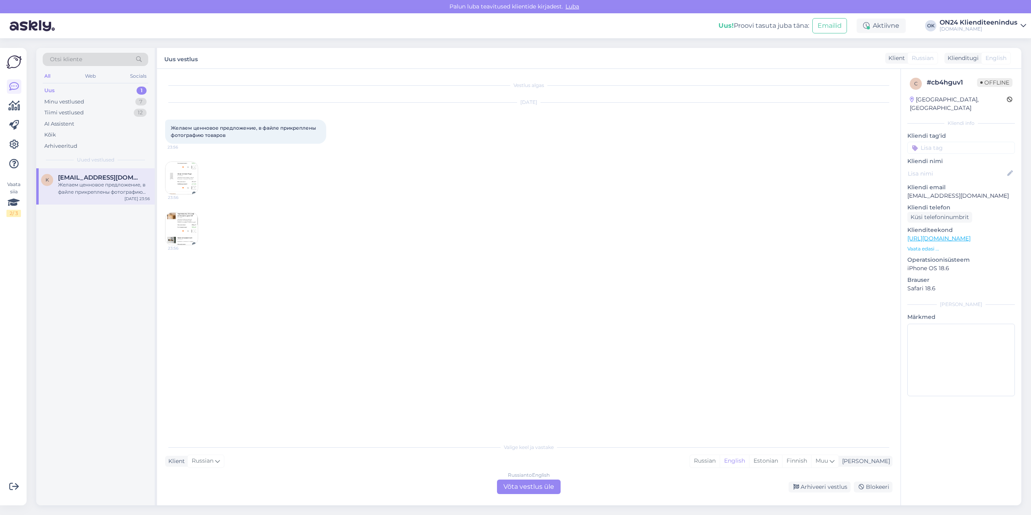
click at [957, 192] on p "[EMAIL_ADDRESS][DOMAIN_NAME]" at bounding box center [962, 196] width 108 height 8
copy p "[EMAIL_ADDRESS][DOMAIN_NAME]"
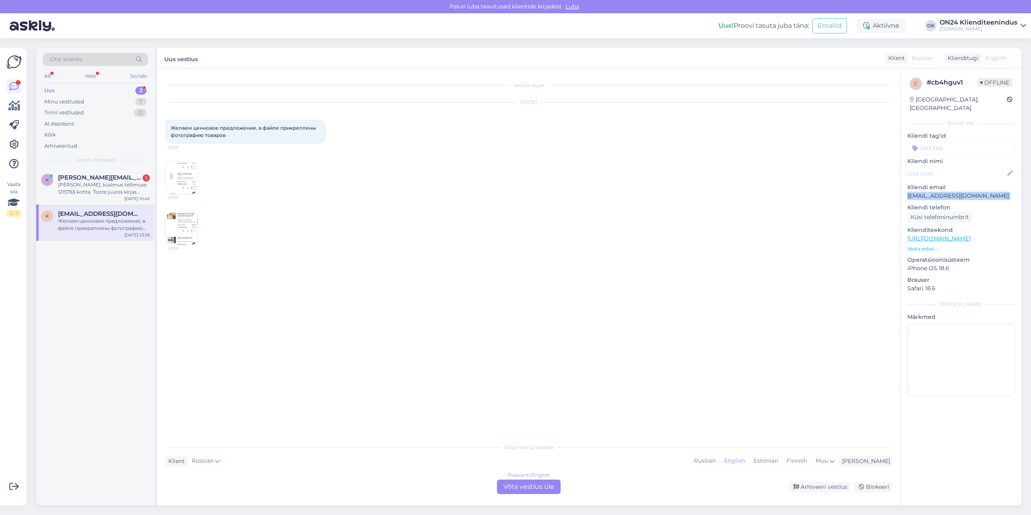
click at [931, 192] on p "[EMAIL_ADDRESS][DOMAIN_NAME]" at bounding box center [962, 196] width 108 height 8
copy p "[EMAIL_ADDRESS][DOMAIN_NAME]"
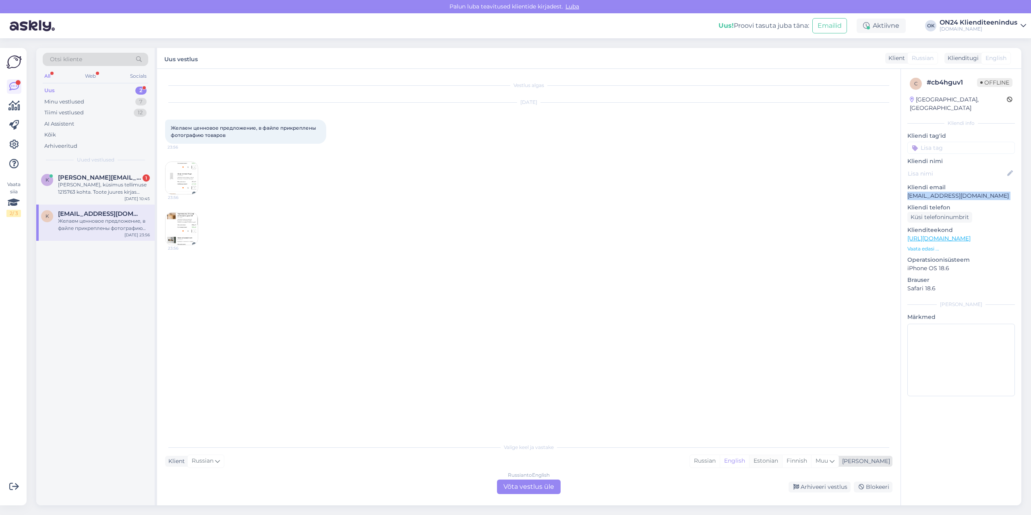
click at [782, 459] on div "Estonian" at bounding box center [765, 461] width 33 height 12
click at [547, 489] on div "Russian to Estonian Võta vestlus üle" at bounding box center [529, 487] width 64 height 15
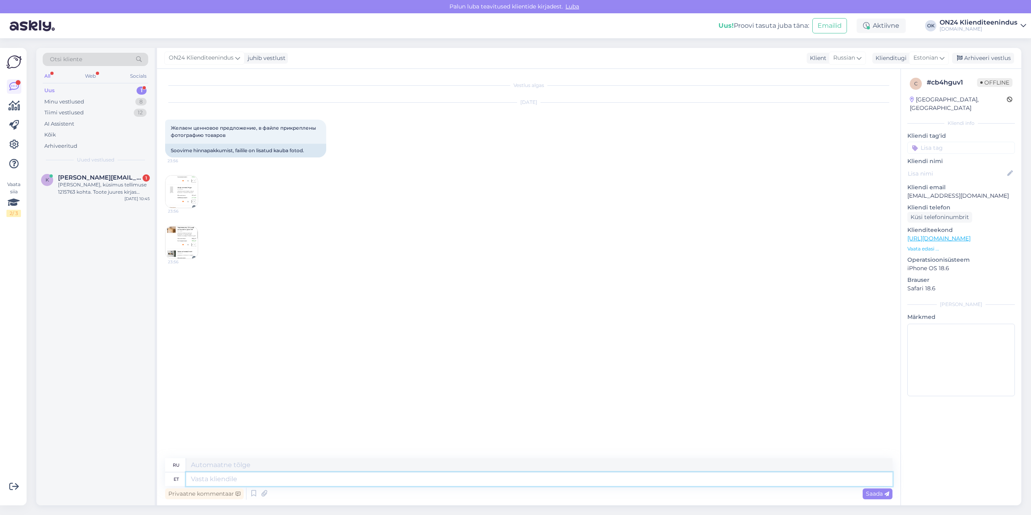
click at [257, 479] on textarea at bounding box center [539, 480] width 707 height 14
type textarea "Tere!"
type textarea "Привет!"
type textarea "Tere! Hinnapakkumine"
type textarea "Привет! Цитата"
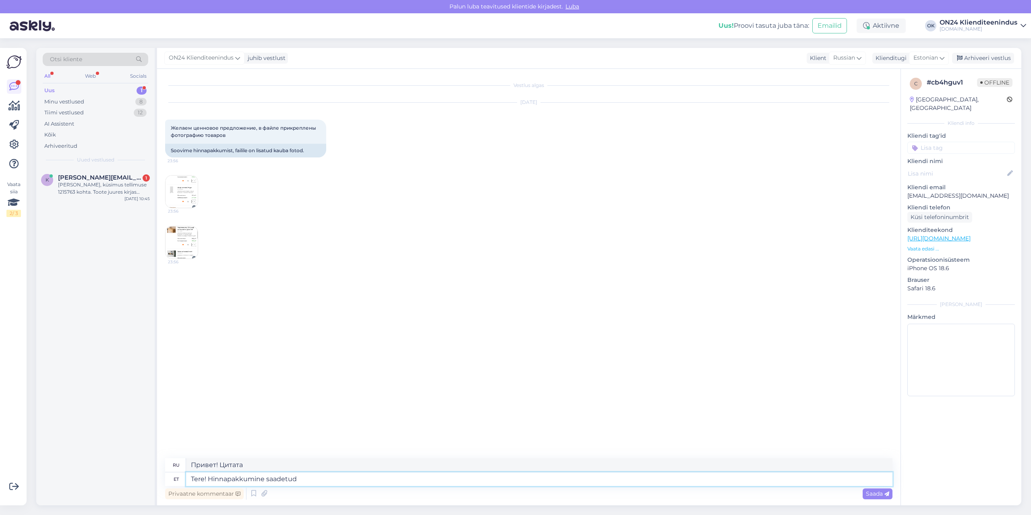
type textarea "Tere! Hinnapakkumine saadetud e"
type textarea "Здравствуйте! Цитата отправлена."
type textarea "Tere! Hinnapakkumine saadetud e-mailile."
type textarea "Здравствуйте! Ценовое предложение отправлено на вашу электронную почту."
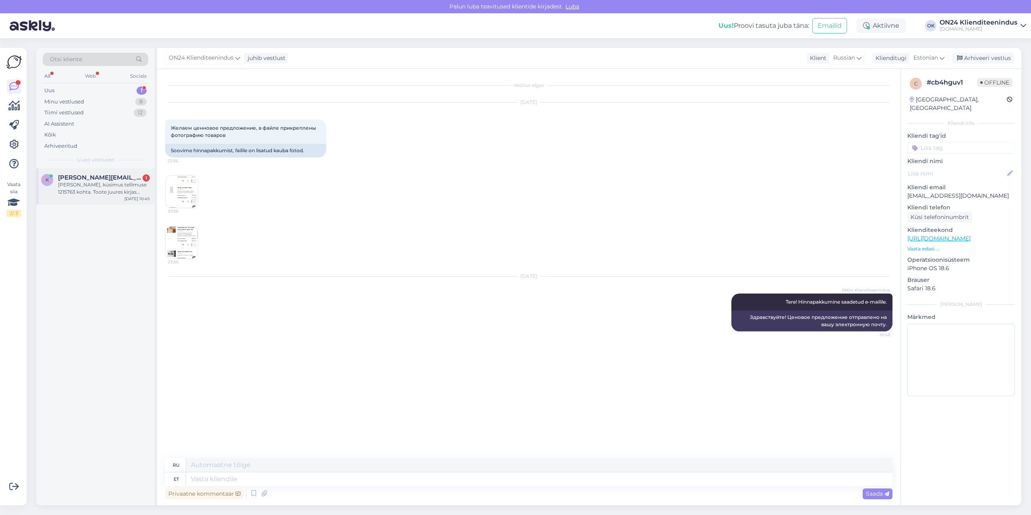
click at [104, 185] on div "[PERSON_NAME], küsimus tellimuse 1215763 kohta. Toote juures kirjas tarne 6-10 …" at bounding box center [104, 188] width 92 height 15
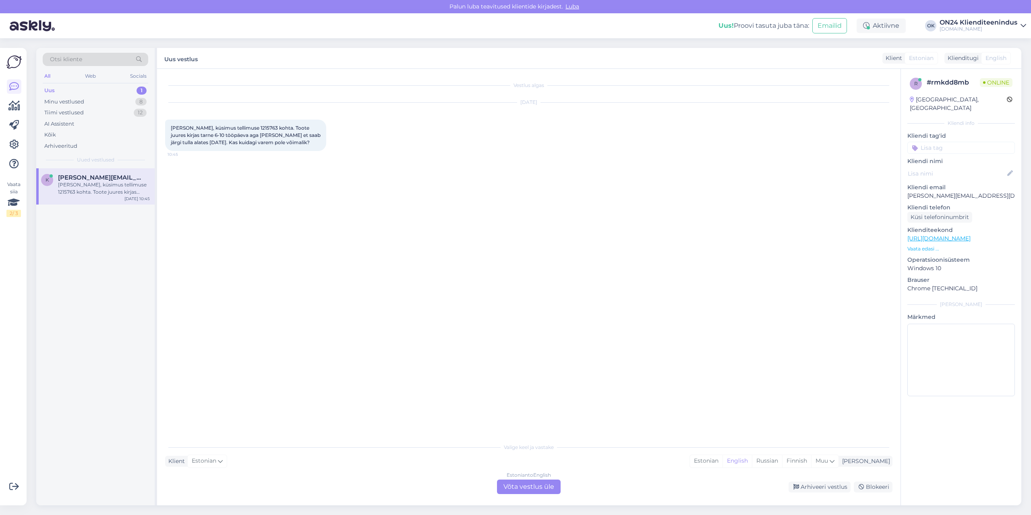
click at [234, 128] on span "[PERSON_NAME], küsimus tellimuse 1215763 kohta. Toote juures kirjas tarne 6-10 …" at bounding box center [246, 135] width 151 height 21
copy span "1215763"
click at [723, 459] on div "Estonian" at bounding box center [706, 461] width 33 height 12
click at [541, 486] on div "Estonian to Estonian Võta vestlus üle" at bounding box center [529, 487] width 64 height 15
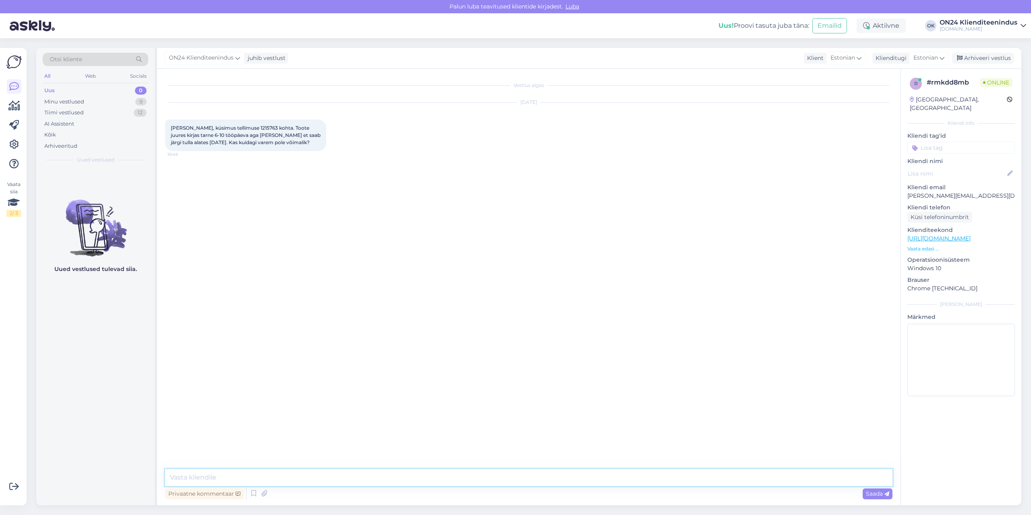
click at [463, 481] on textarea at bounding box center [529, 477] width 728 height 17
click at [290, 479] on textarea "Tere! Too" at bounding box center [529, 477] width 728 height 17
type textarea "Tere! Toode ise peaks saabuma meile [DATE], kuid meil on augusti [PERSON_NAME] …"
type textarea "Vabandame!"
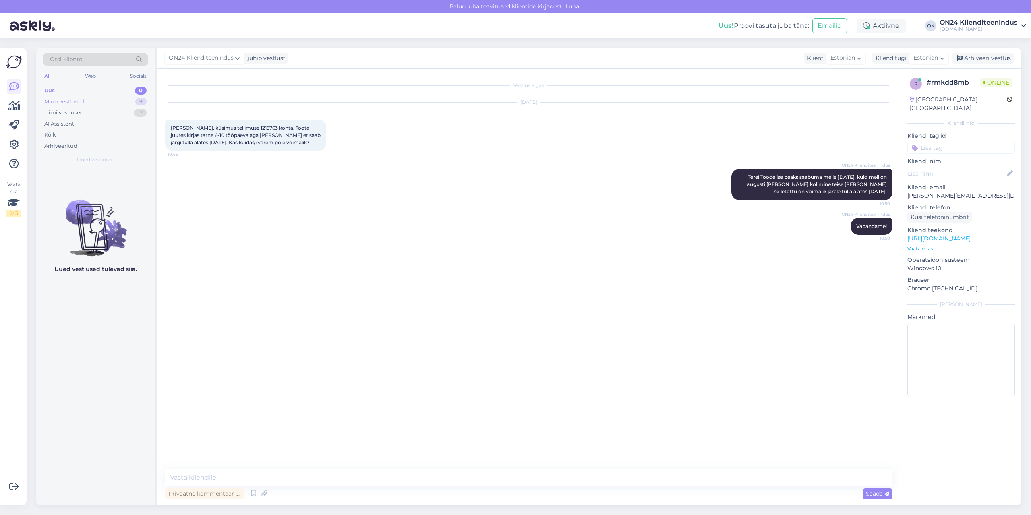
click at [101, 106] on div "Minu vestlused 9" at bounding box center [96, 101] width 106 height 11
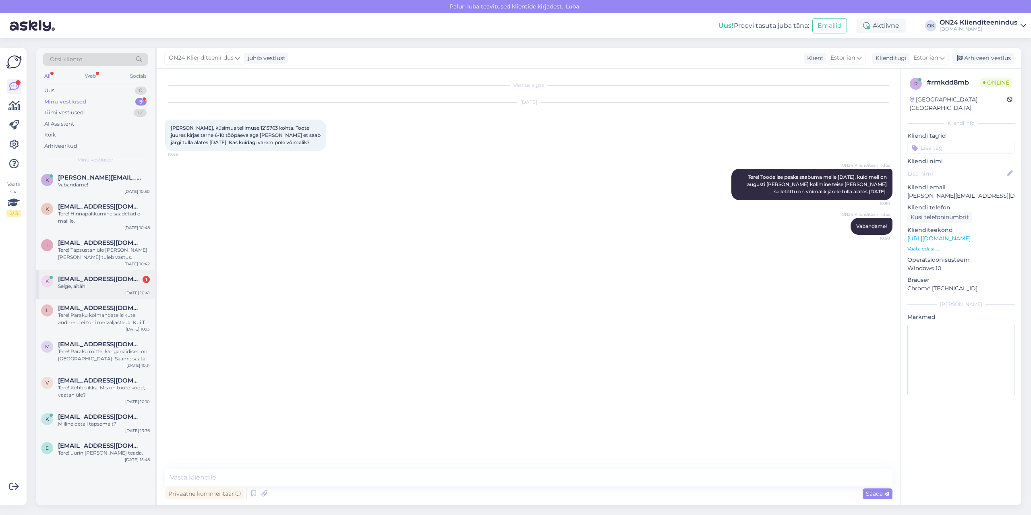
click at [95, 291] on div "k [EMAIL_ADDRESS][DOMAIN_NAME] 1 Selge, aitäh! [DATE] 10:41" at bounding box center [95, 284] width 118 height 29
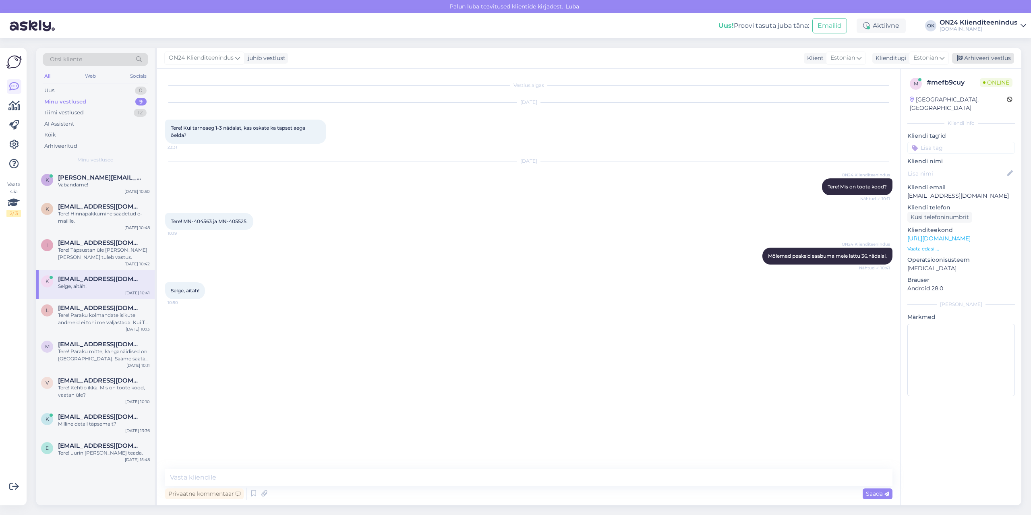
click at [972, 57] on div "Arhiveeri vestlus" at bounding box center [983, 58] width 62 height 11
